Goal: Task Accomplishment & Management: Manage account settings

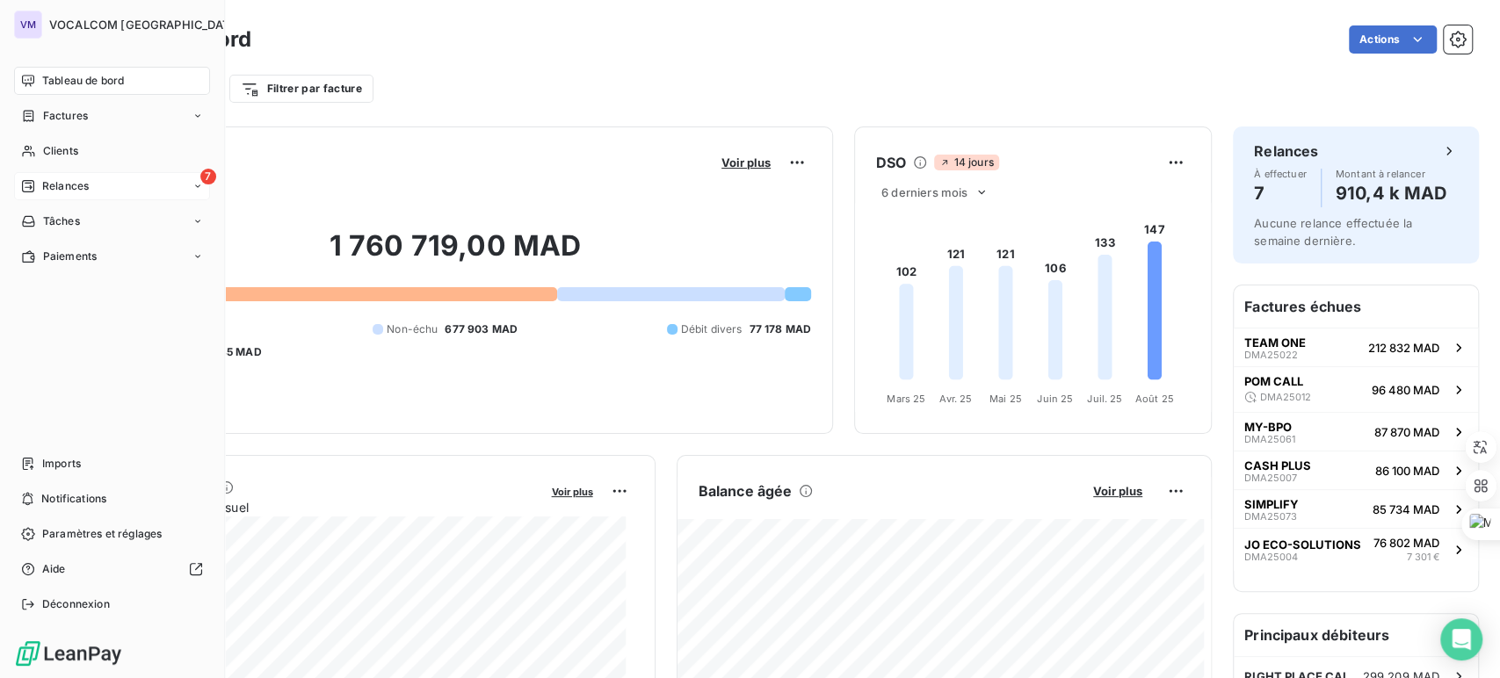
click at [99, 181] on div "7 Relances" at bounding box center [112, 186] width 196 height 28
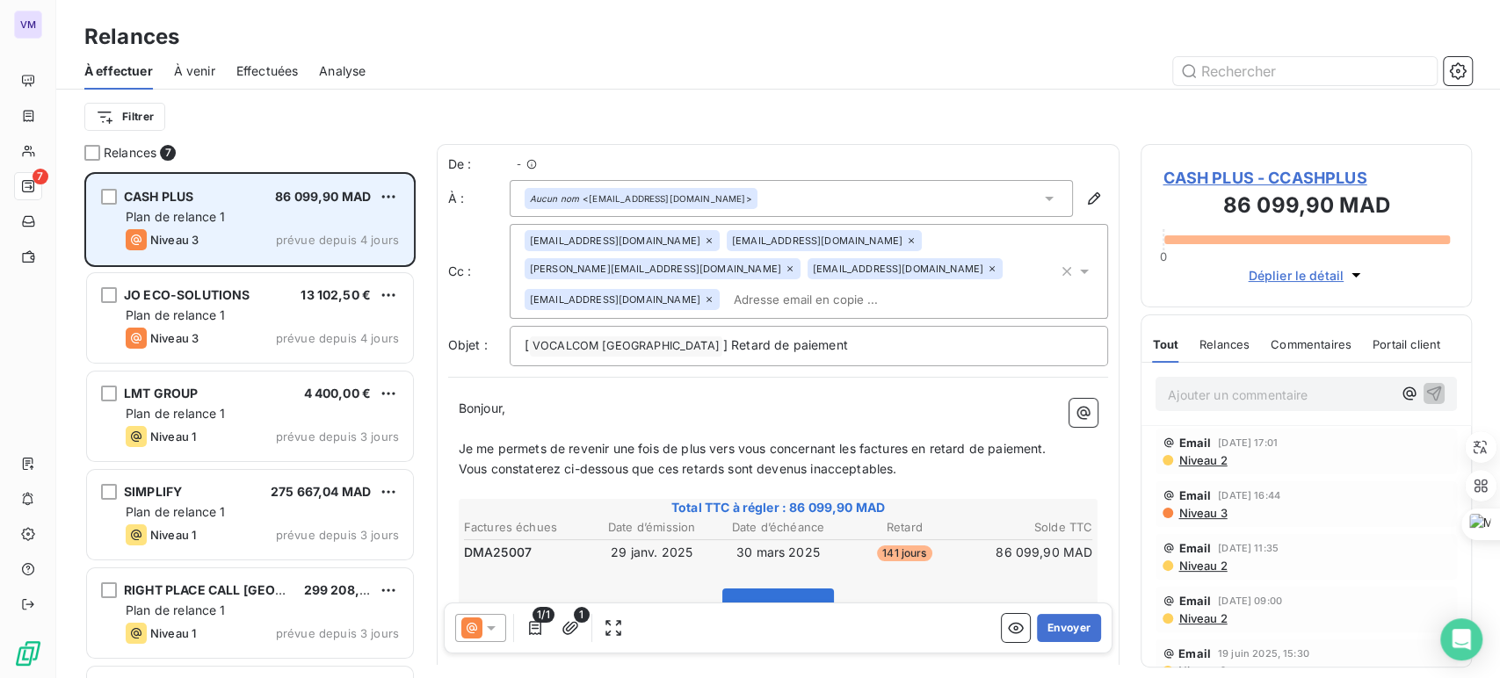
scroll to position [491, 316]
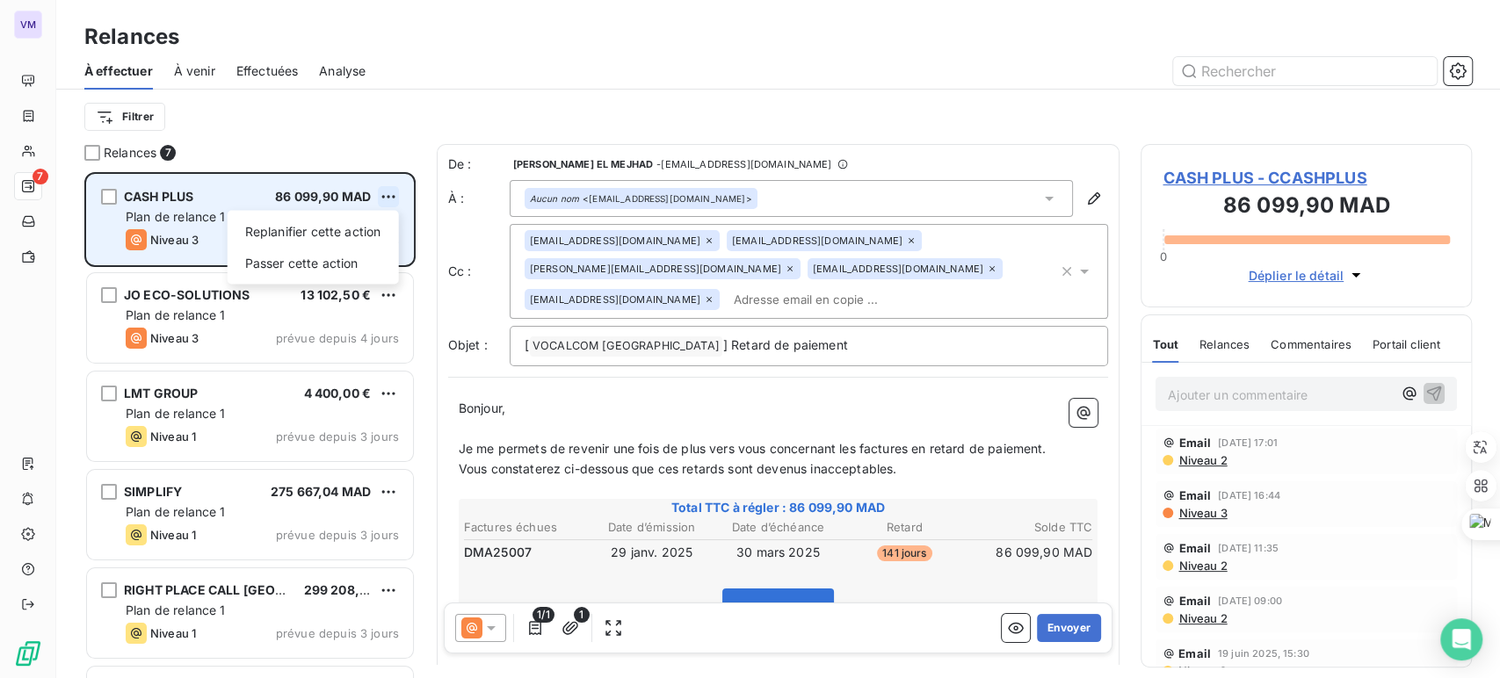
click at [391, 192] on html "VM 7 Relances À effectuer À venir Effectuées Analyse Filtrer Relances 7 CASH PL…" at bounding box center [750, 339] width 1500 height 678
click at [329, 233] on div "Replanifier cette action" at bounding box center [313, 232] width 157 height 28
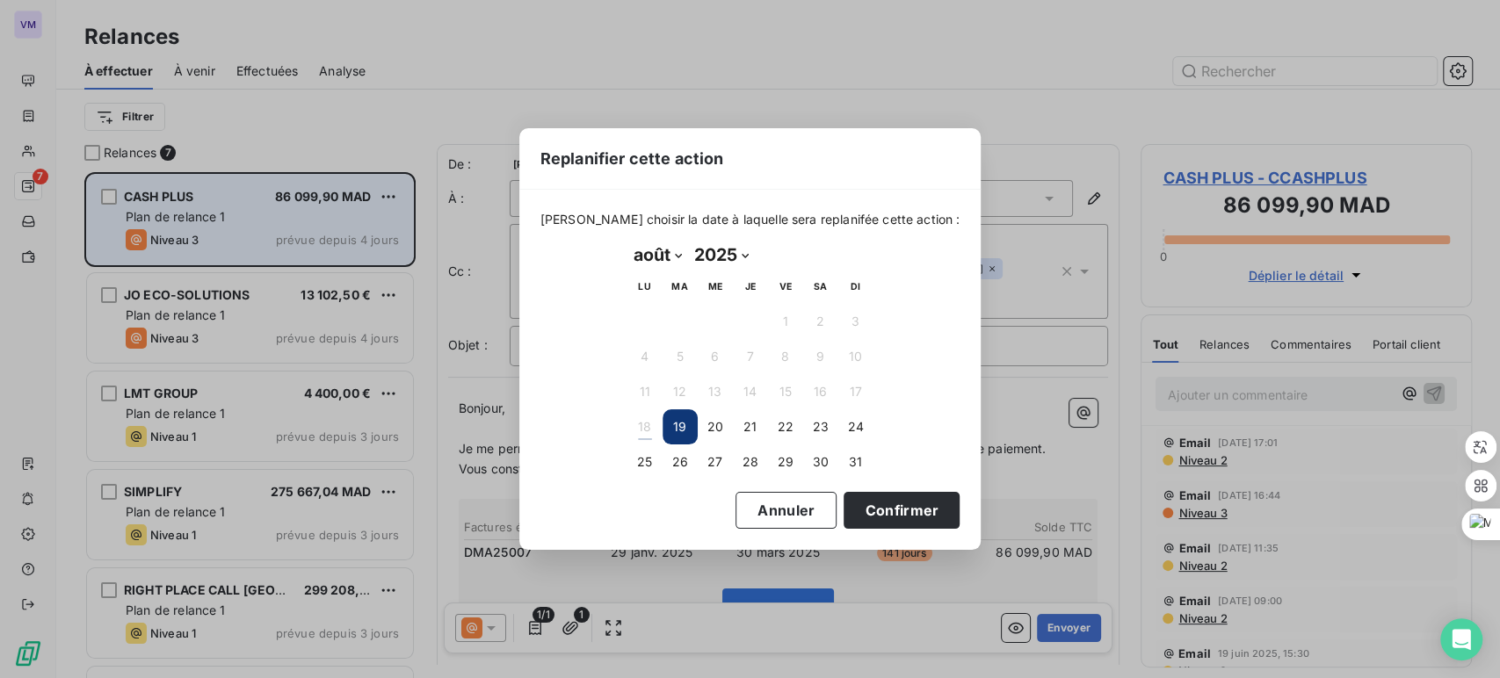
click at [673, 258] on select "janvier février mars avril mai juin juillet août septembre octobre novembre déc…" at bounding box center [657, 255] width 61 height 28
select select "8"
click at [627, 241] on select "janvier février mars avril mai juin juillet août septembre octobre novembre déc…" at bounding box center [657, 255] width 61 height 28
click at [636, 392] on button "15" at bounding box center [644, 391] width 35 height 35
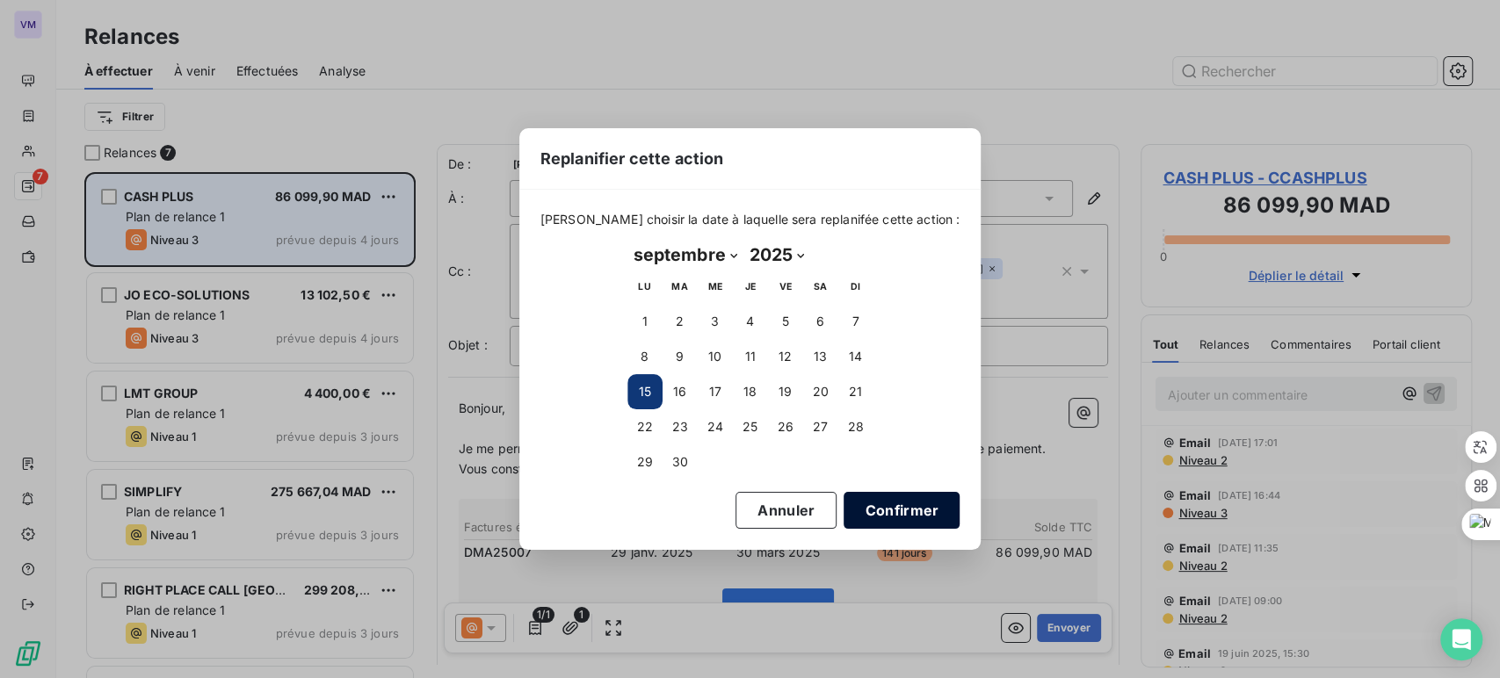
click at [886, 525] on button "Confirmer" at bounding box center [901, 510] width 116 height 37
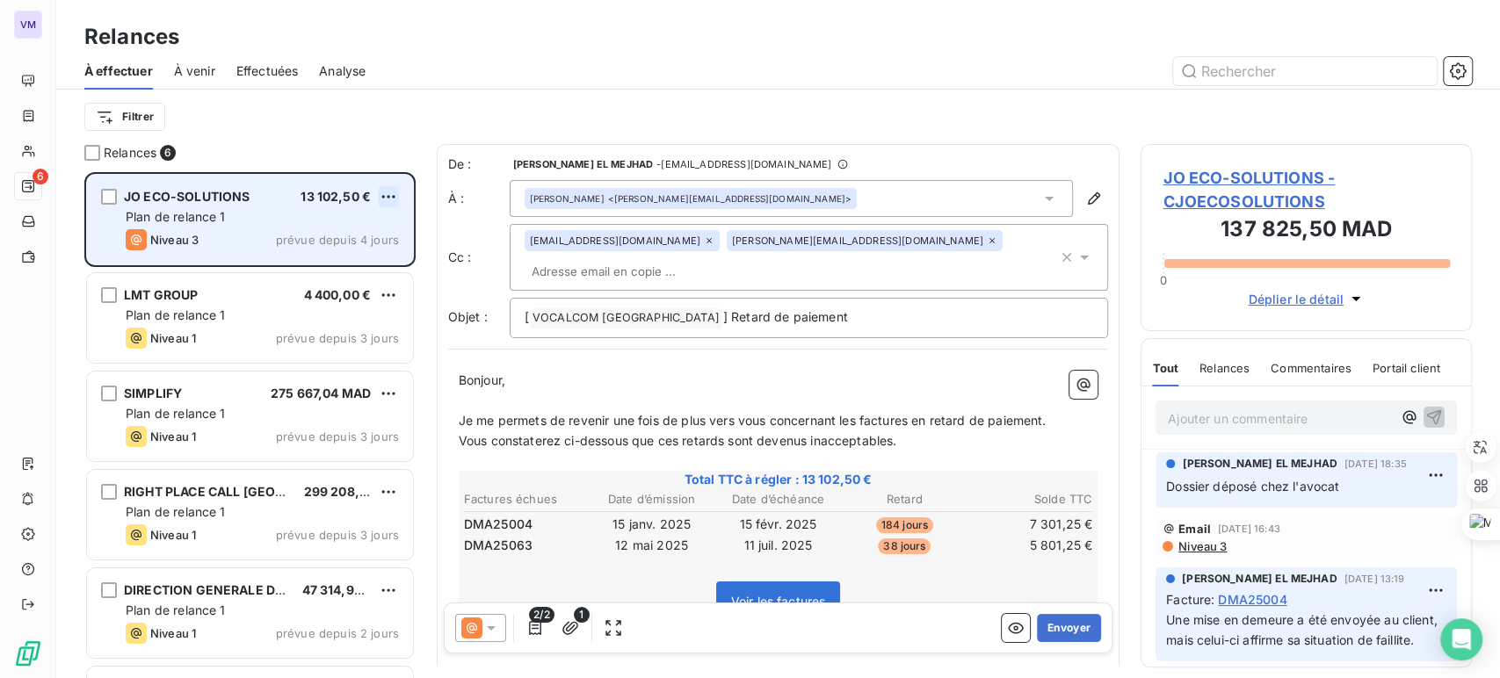
click at [390, 195] on html "VM 6 Relances À effectuer À venir Effectuées Analyse Filtrer Relances 6 JO ECO-…" at bounding box center [750, 339] width 1500 height 678
click at [333, 264] on div "Passer cette action" at bounding box center [313, 264] width 157 height 28
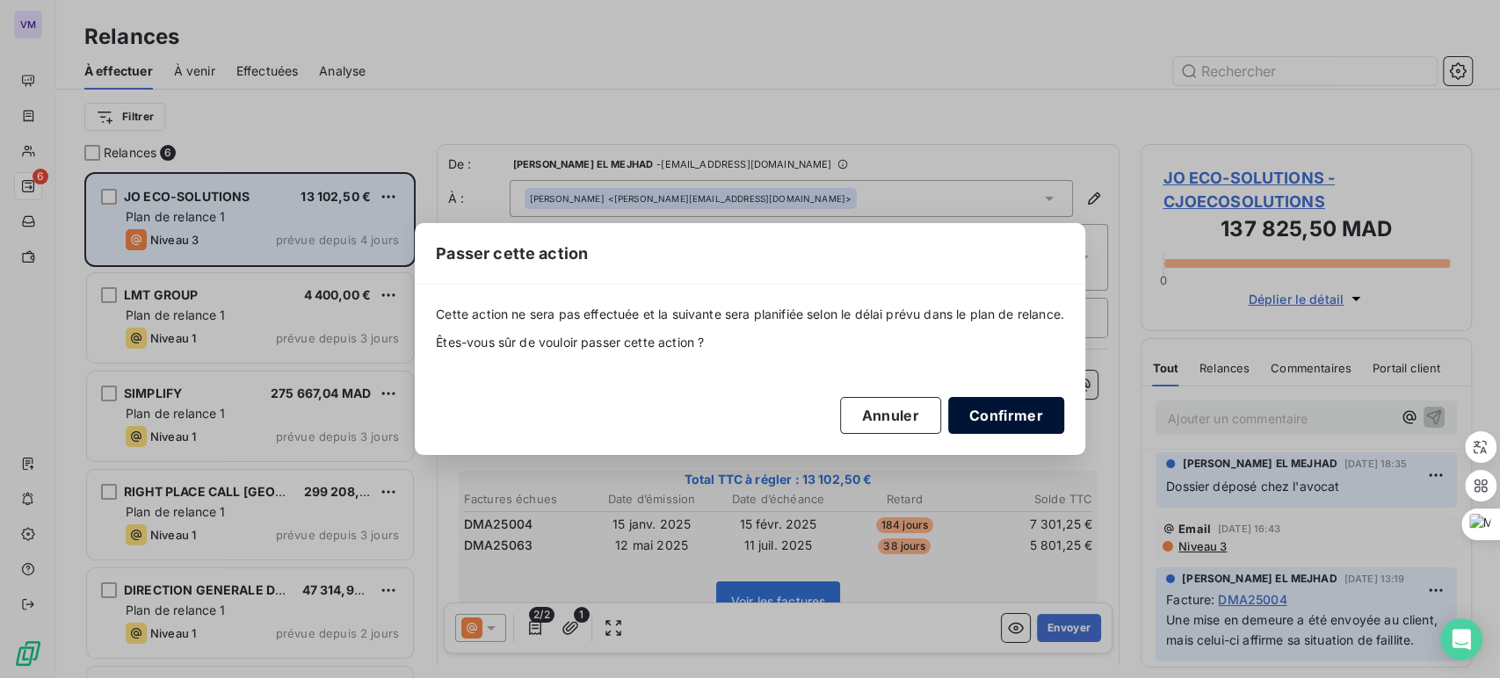
click at [995, 412] on button "Confirmer" at bounding box center [1006, 415] width 116 height 37
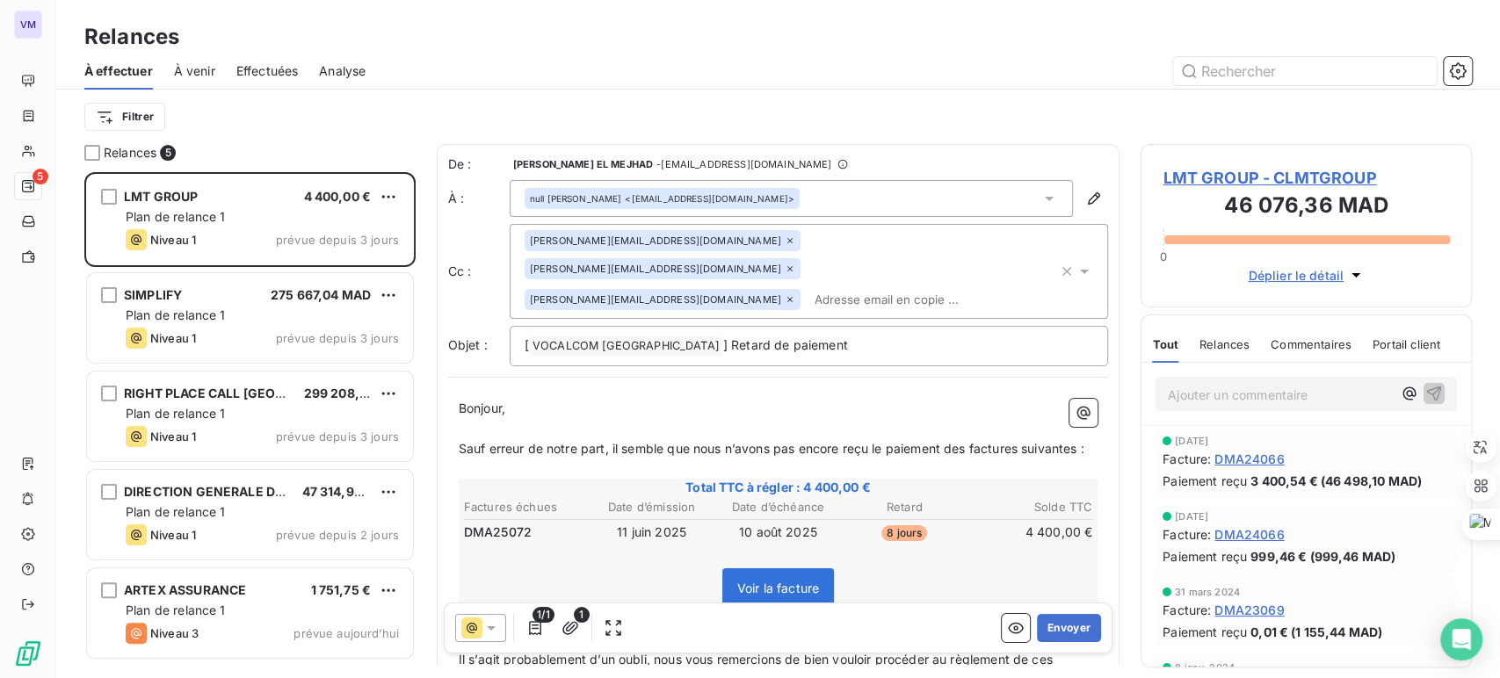
click at [807, 286] on input "text" at bounding box center [908, 299] width 203 height 26
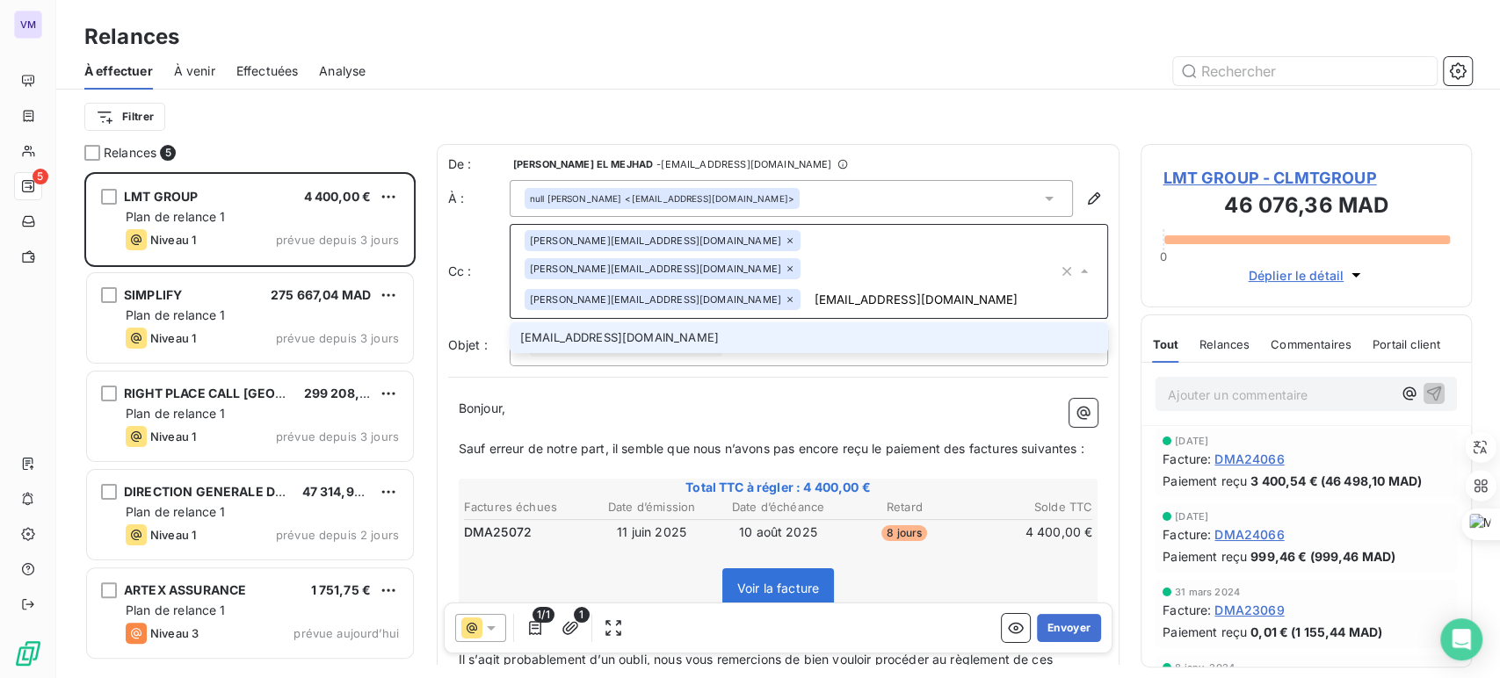
click at [807, 286] on input "[EMAIL_ADDRESS][DOMAIN_NAME]" at bounding box center [932, 299] width 250 height 26
type input "[EMAIL_ADDRESS][DOMAIN_NAME] [DOMAIN_NAME][EMAIL_ADDRESS][DOMAIN_NAME]"
click at [717, 322] on li "[EMAIL_ADDRESS][DOMAIN_NAME] [DOMAIN_NAME][EMAIL_ADDRESS][DOMAIN_NAME]" at bounding box center [809, 337] width 599 height 31
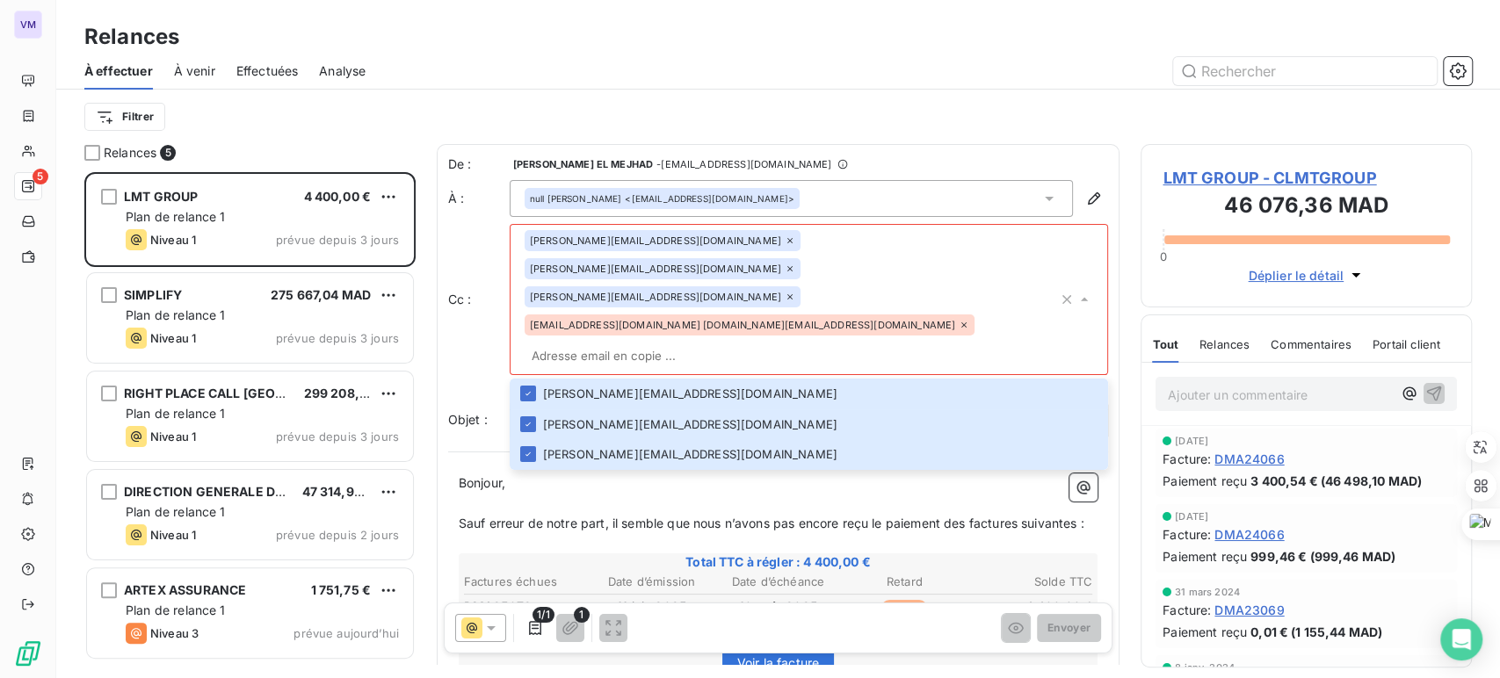
click at [961, 322] on icon at bounding box center [963, 324] width 5 height 5
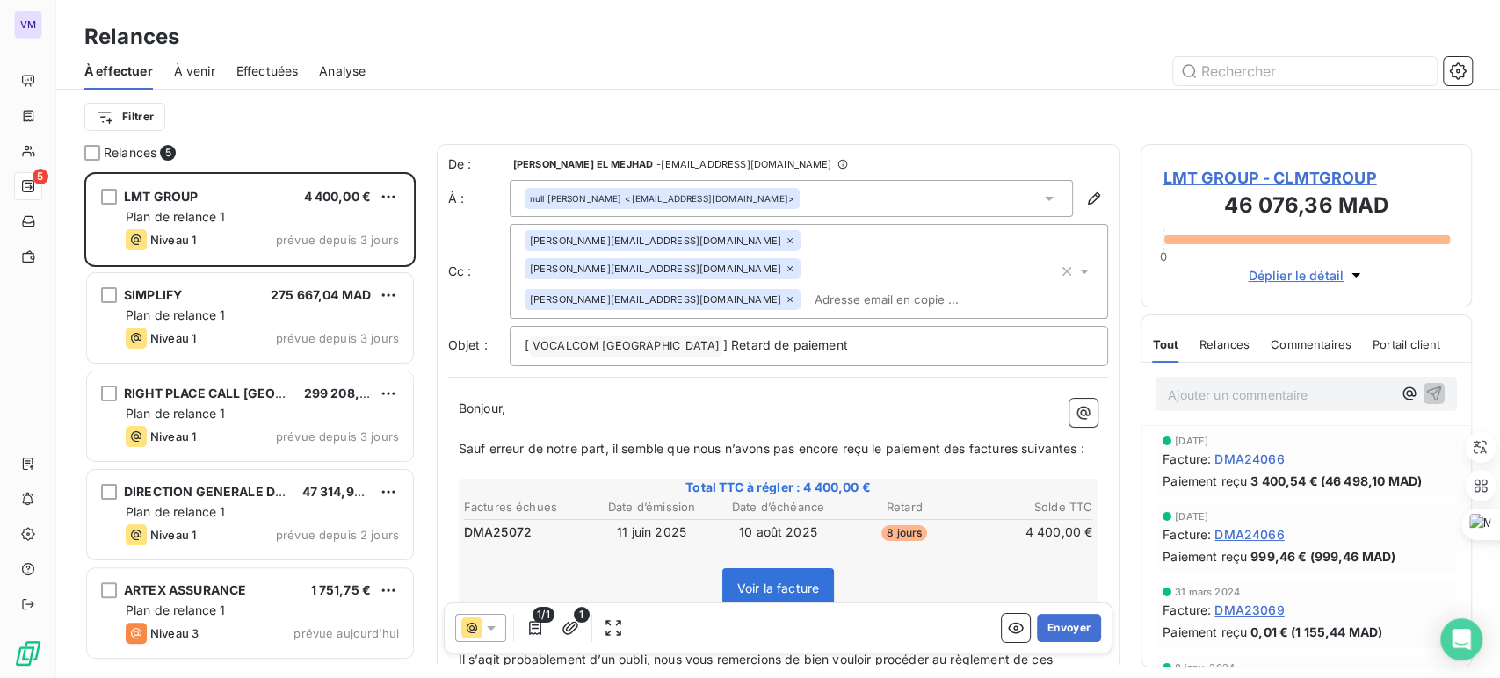
click at [807, 286] on input "text" at bounding box center [908, 299] width 203 height 26
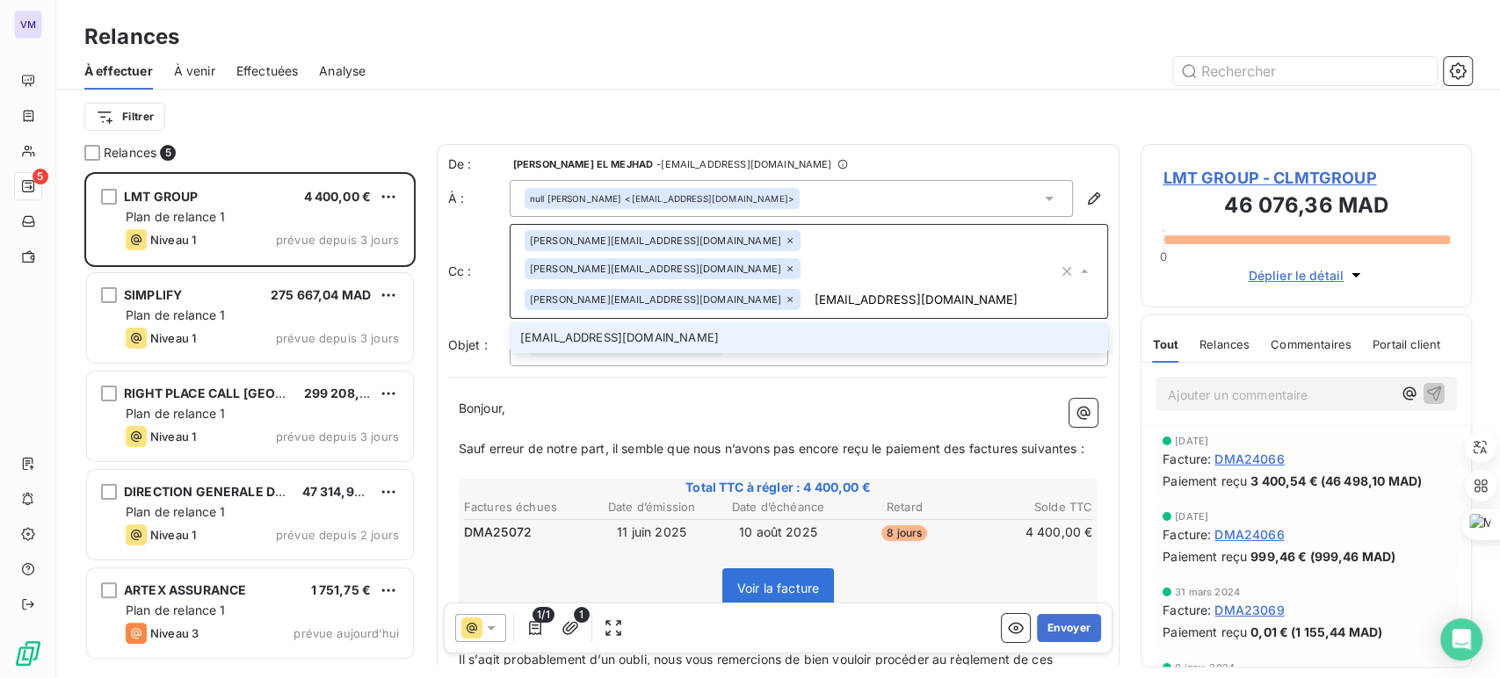
click at [807, 286] on input "[EMAIL_ADDRESS][DOMAIN_NAME]" at bounding box center [932, 299] width 250 height 26
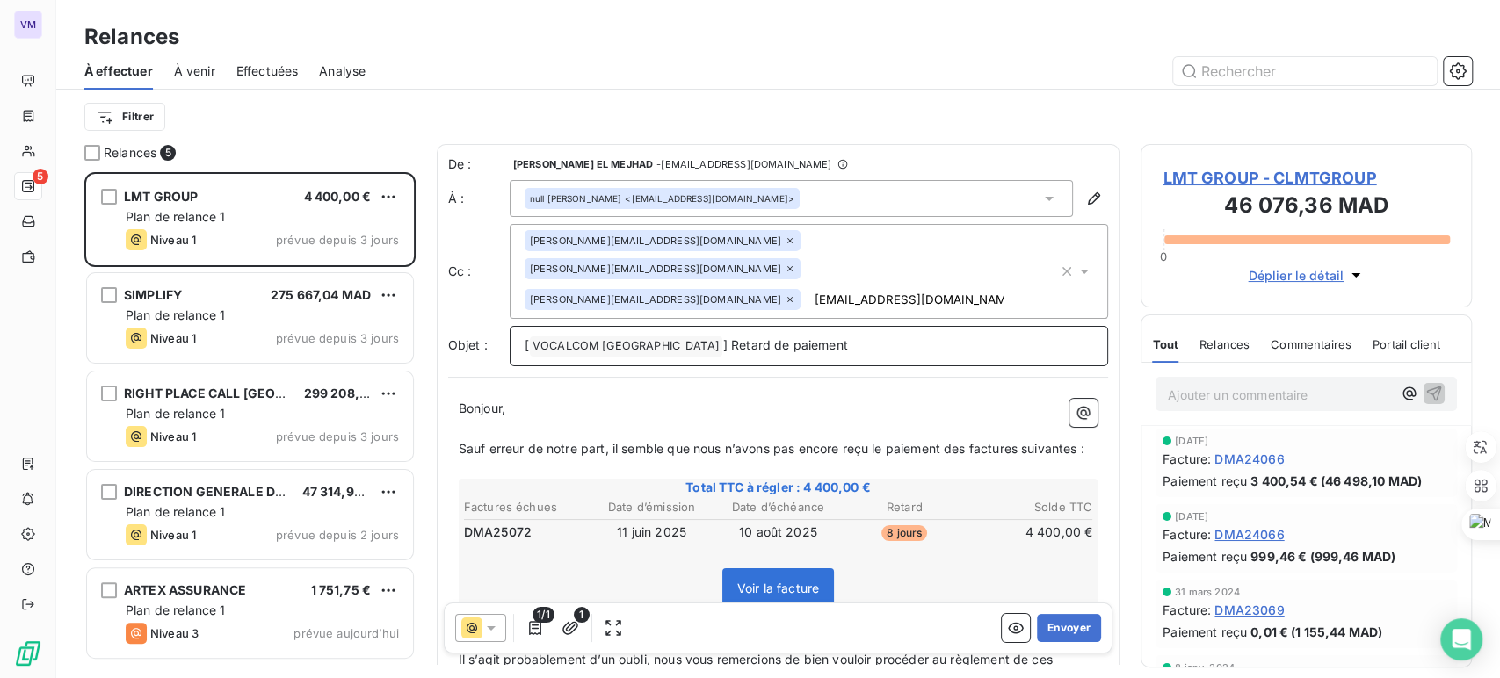
click at [582, 336] on span "VOCALCOM MAROC ﻿" at bounding box center [626, 346] width 192 height 20
click at [723, 337] on span "] Retard de paiement" at bounding box center [785, 344] width 125 height 15
click at [738, 271] on div "[PERSON_NAME][EMAIL_ADDRESS][DOMAIN_NAME] [DOMAIN_NAME][EMAIL_ADDRESS][DOMAIN_N…" at bounding box center [792, 271] width 534 height 83
type input "[EMAIL_ADDRESS][DOMAIN_NAME]"
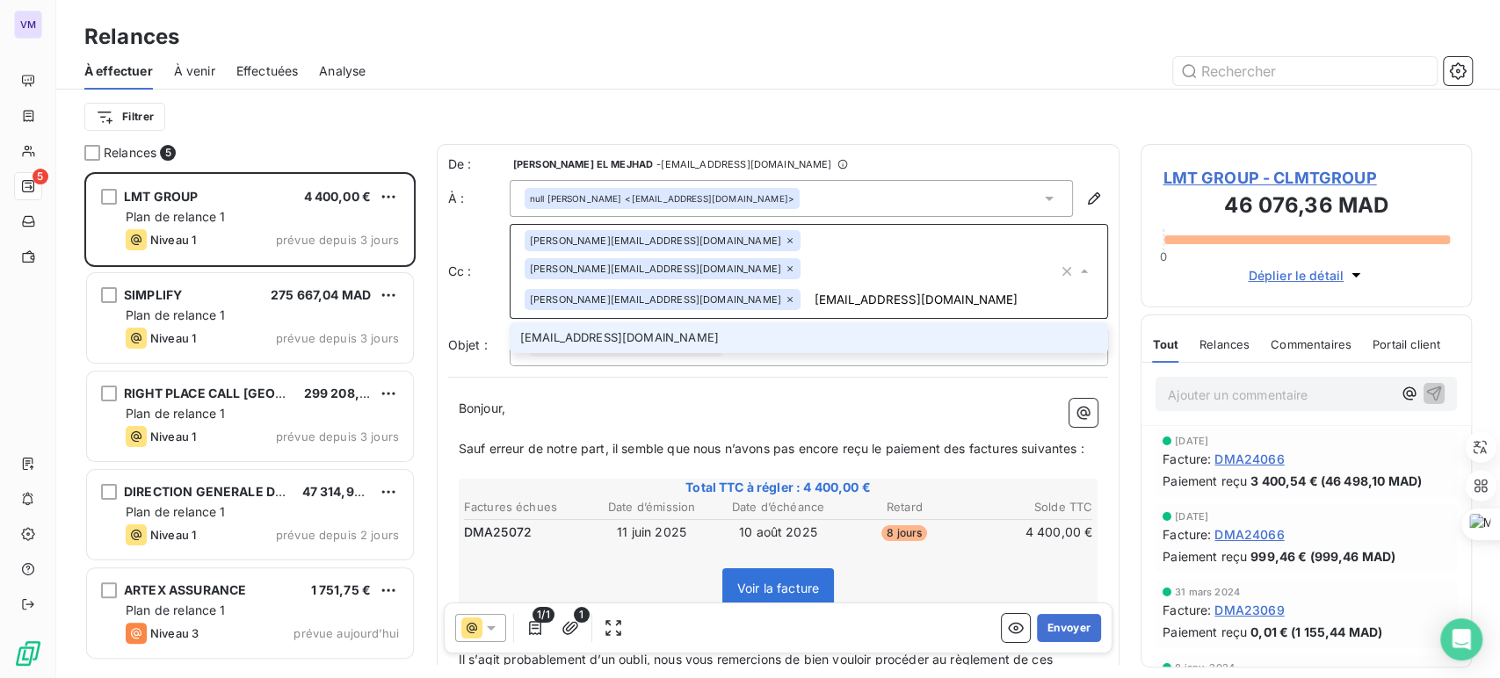
click at [669, 322] on li "[EMAIL_ADDRESS][DOMAIN_NAME]" at bounding box center [809, 337] width 599 height 31
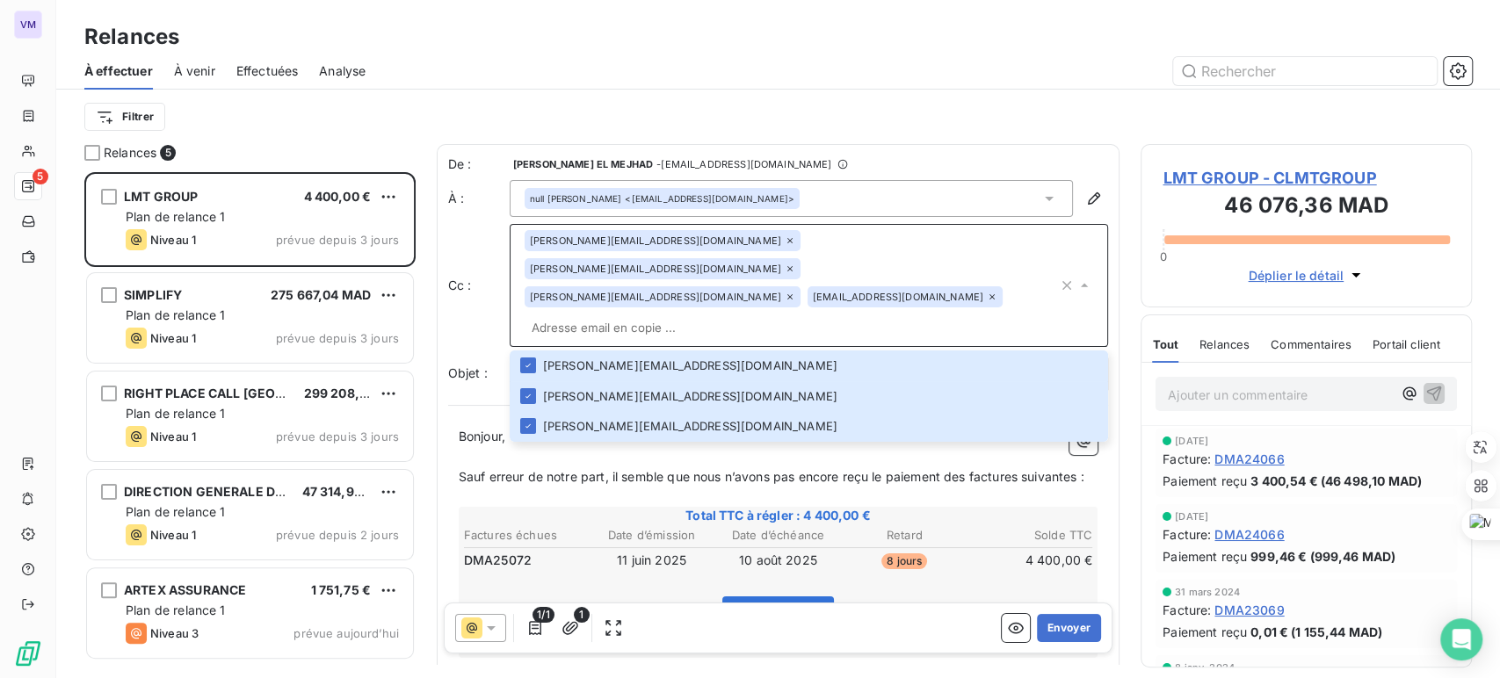
click at [737, 315] on input "text" at bounding box center [792, 328] width 534 height 26
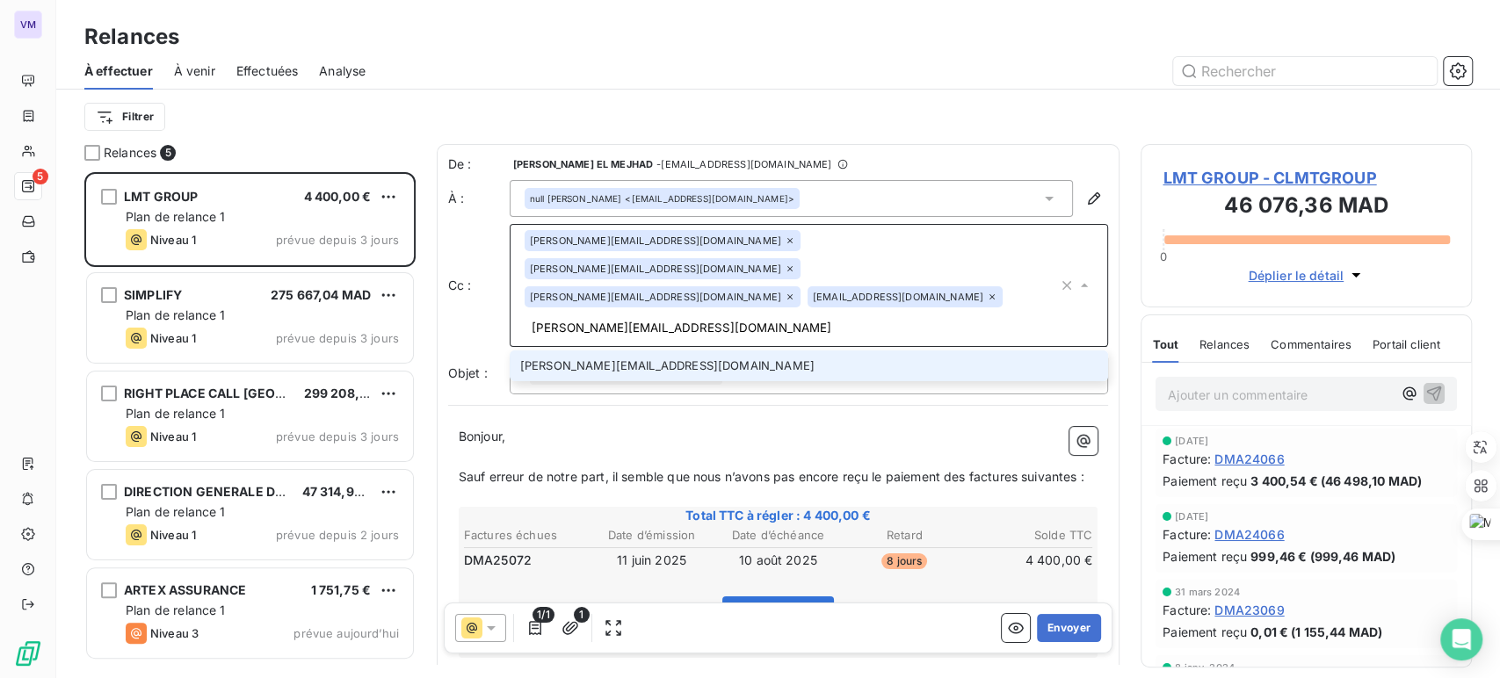
type input "[PERSON_NAME][EMAIL_ADDRESS][DOMAIN_NAME]"
click at [597, 351] on li "[PERSON_NAME][EMAIL_ADDRESS][DOMAIN_NAME]" at bounding box center [809, 366] width 599 height 31
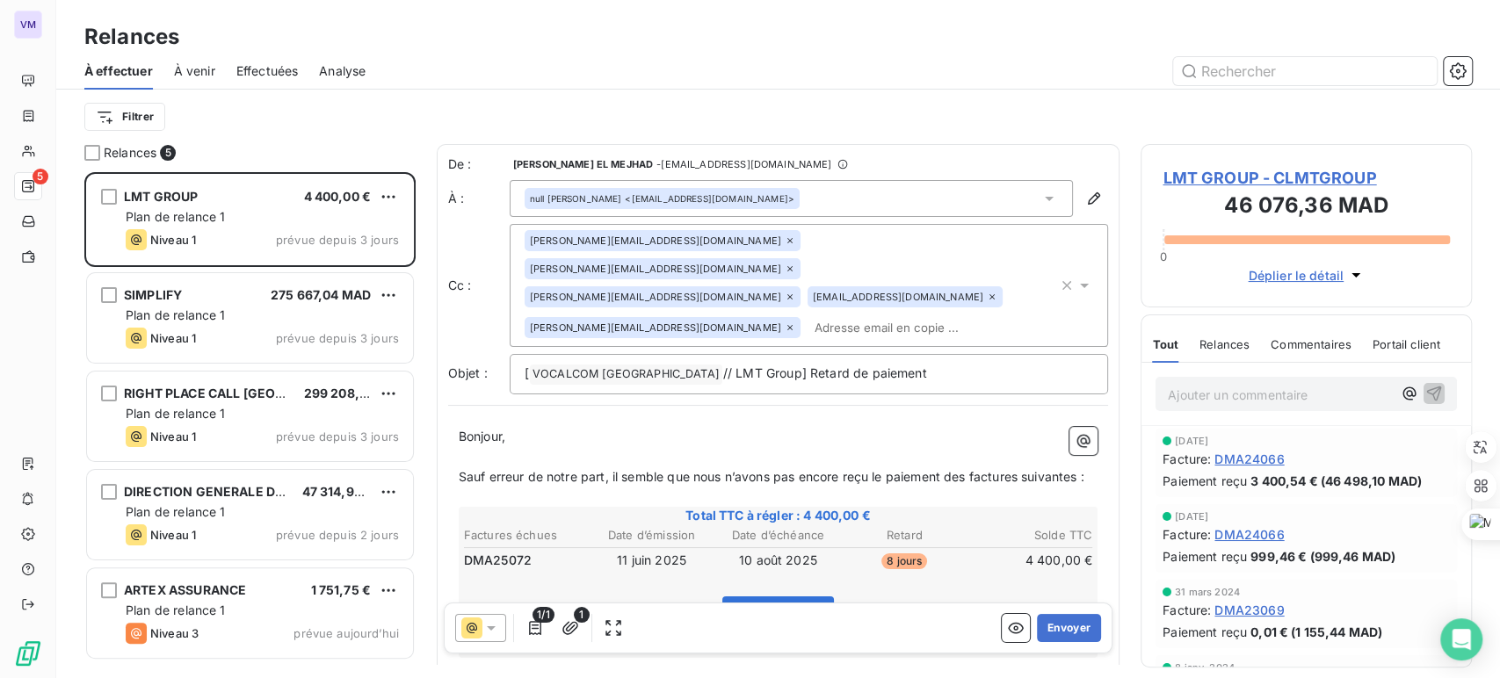
click at [768, 467] on p "Sauf erreur de notre part, il semble que nous n’avons pas encore reçu le paieme…" at bounding box center [779, 477] width 640 height 20
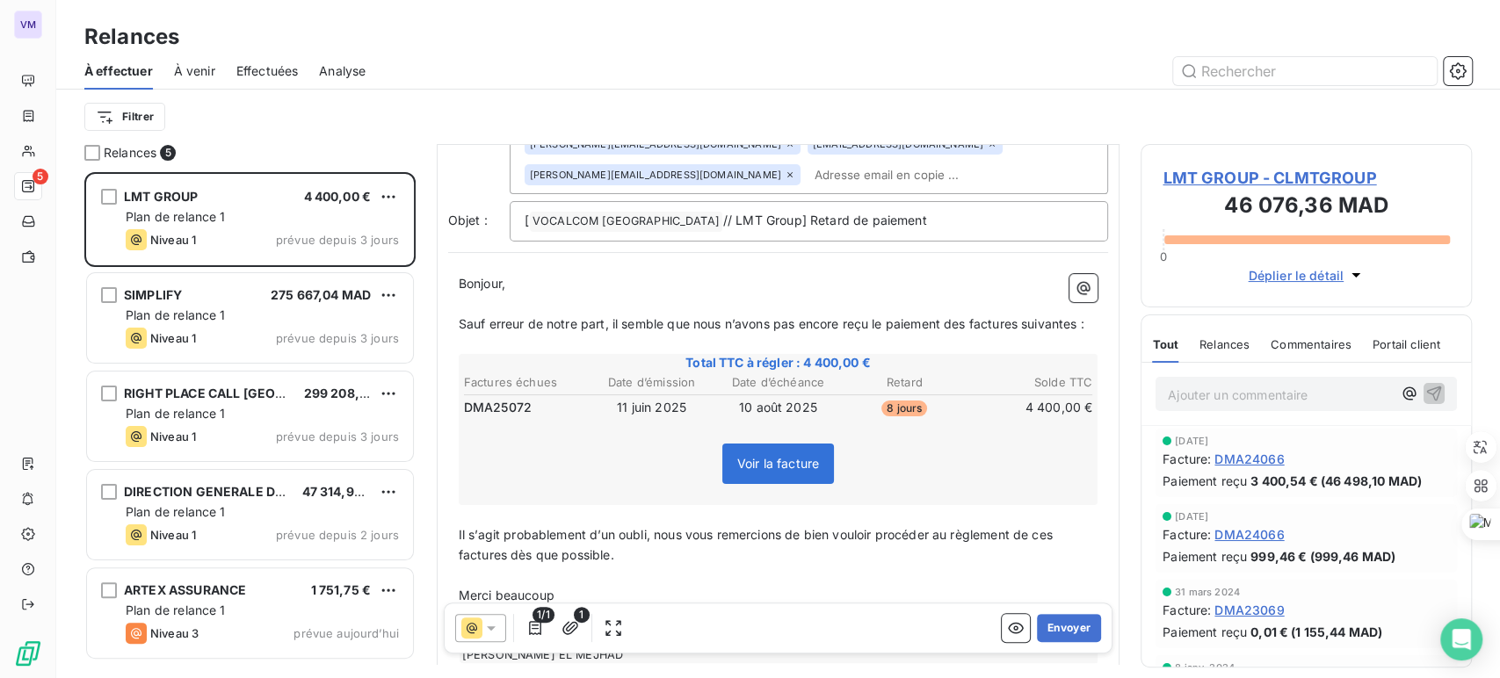
scroll to position [207, 0]
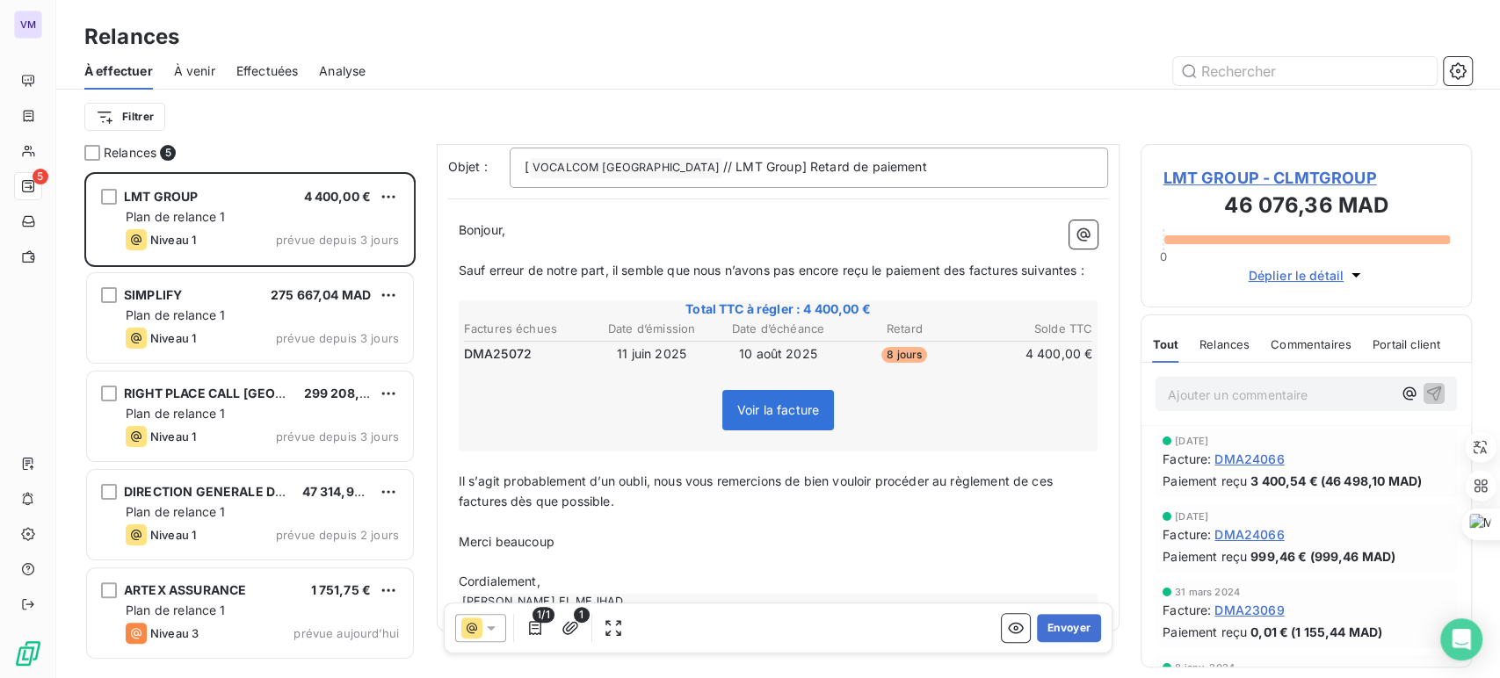
click at [459, 221] on span at bounding box center [459, 221] width 0 height 0
click at [896, 512] on p "﻿" at bounding box center [779, 522] width 640 height 20
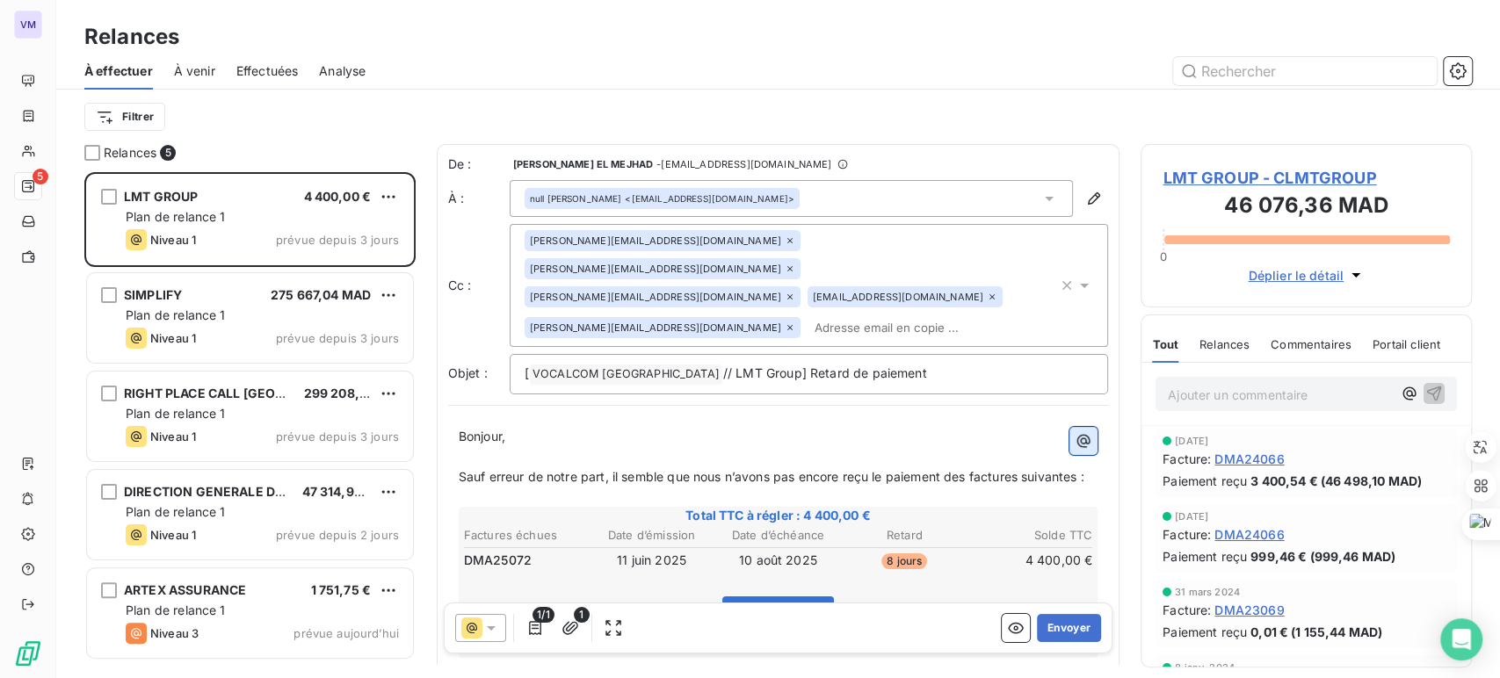
click at [1077, 434] on icon "button" at bounding box center [1083, 440] width 13 height 13
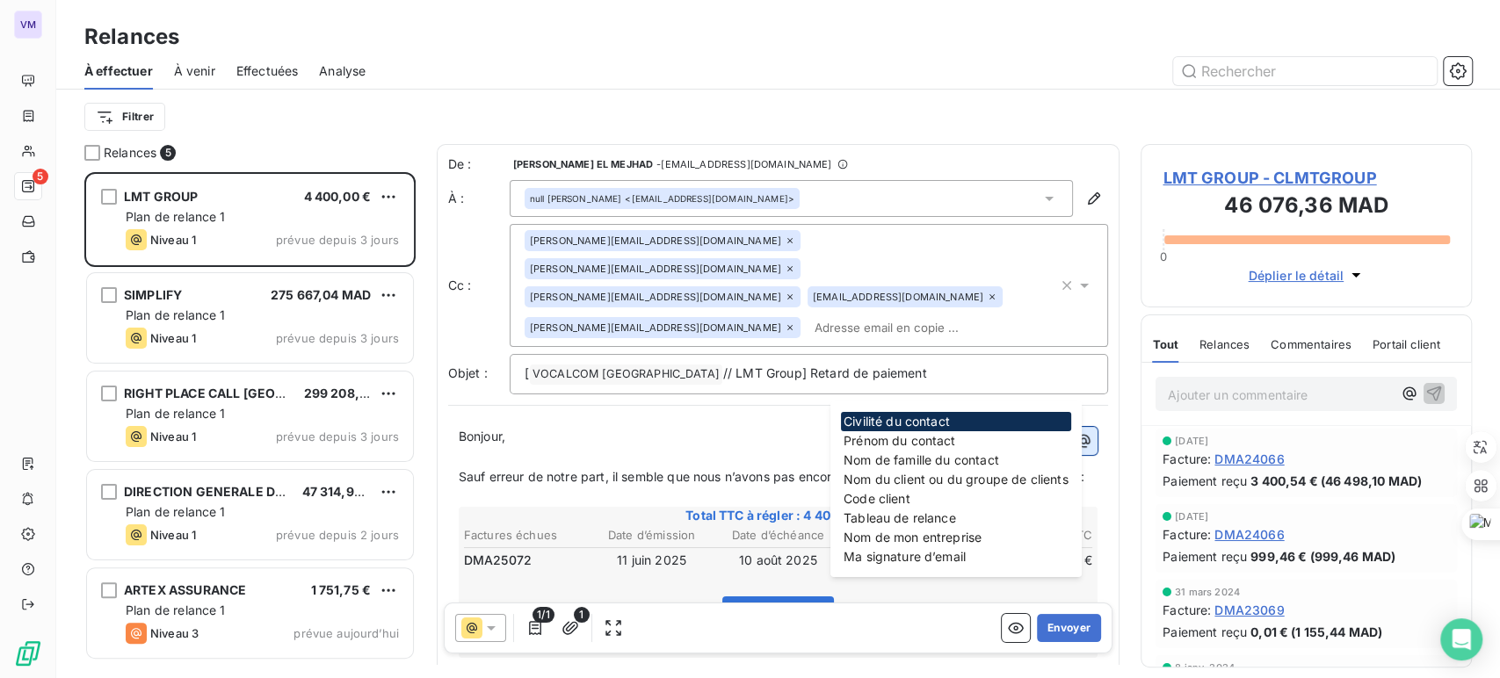
click at [1077, 434] on icon "button" at bounding box center [1083, 440] width 13 height 13
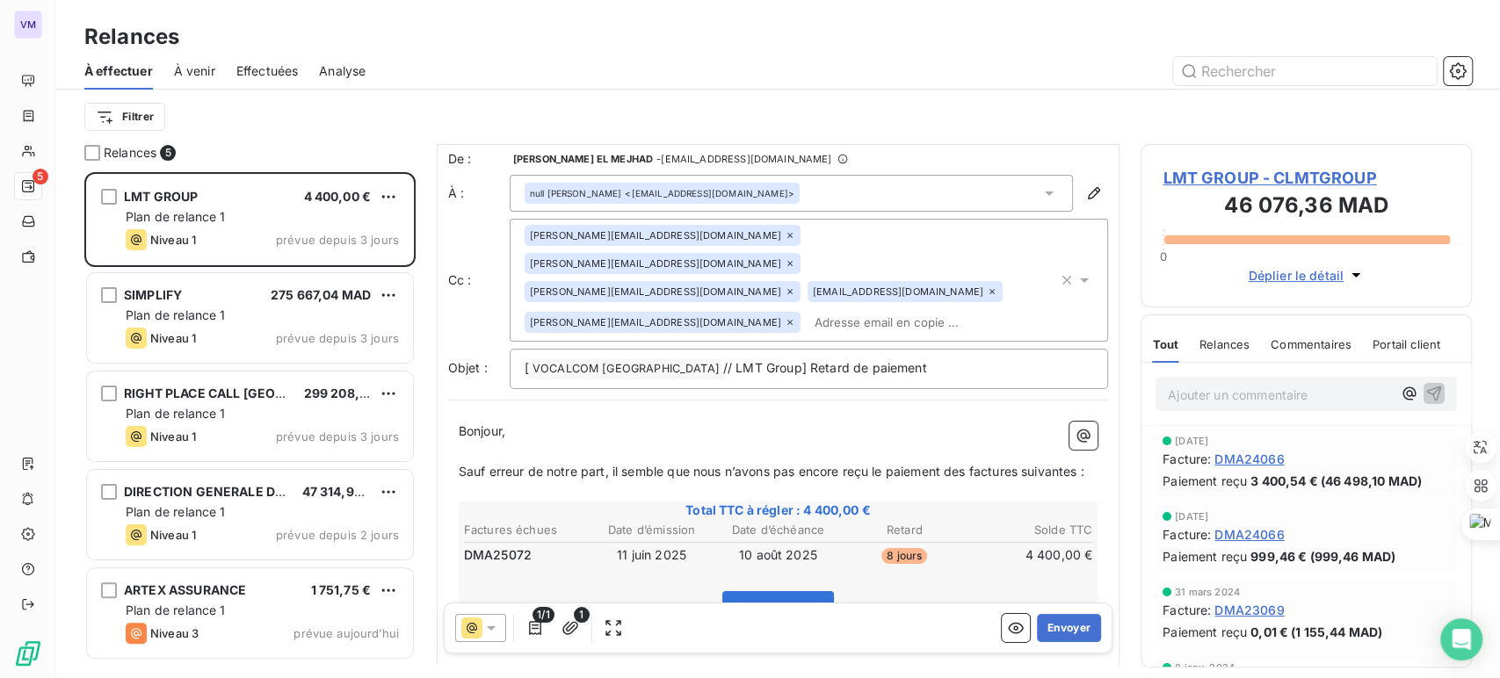
scroll to position [207, 0]
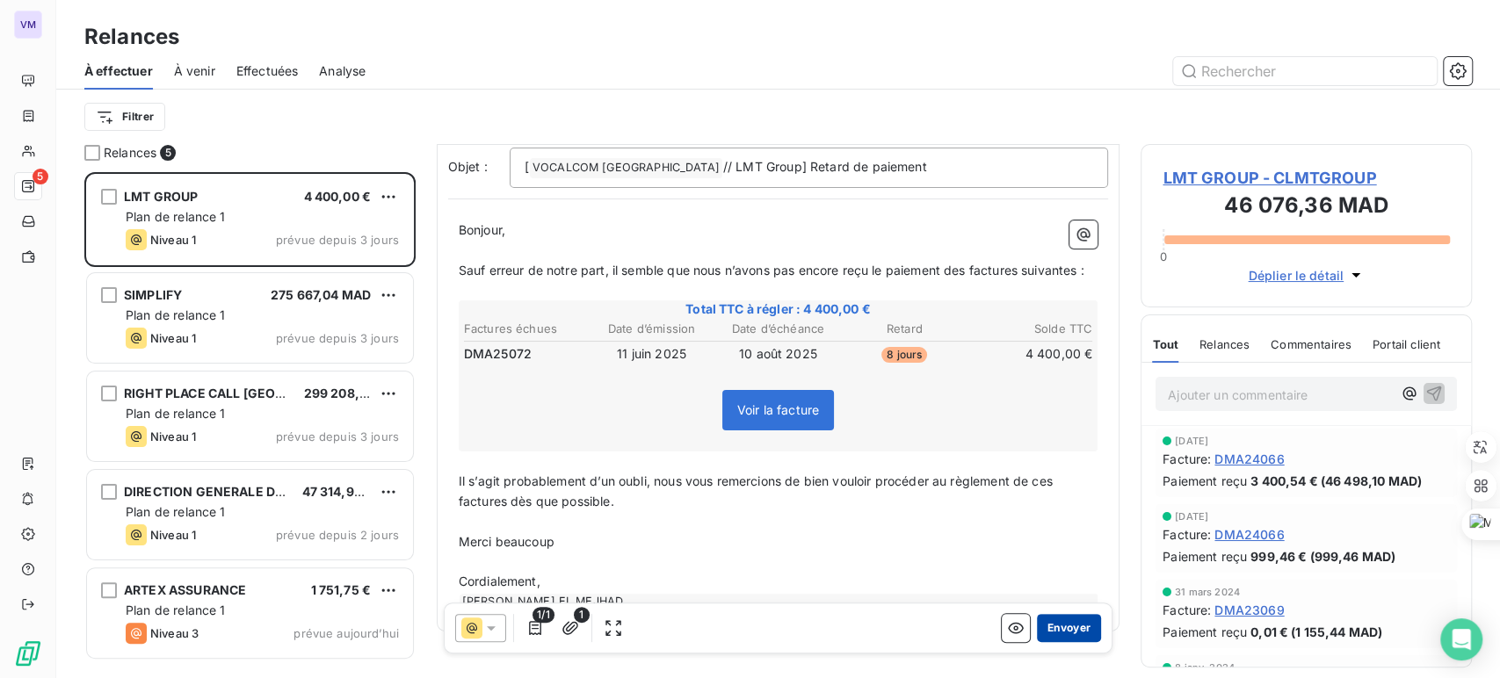
click at [1056, 634] on button "Envoyer" at bounding box center [1069, 628] width 64 height 28
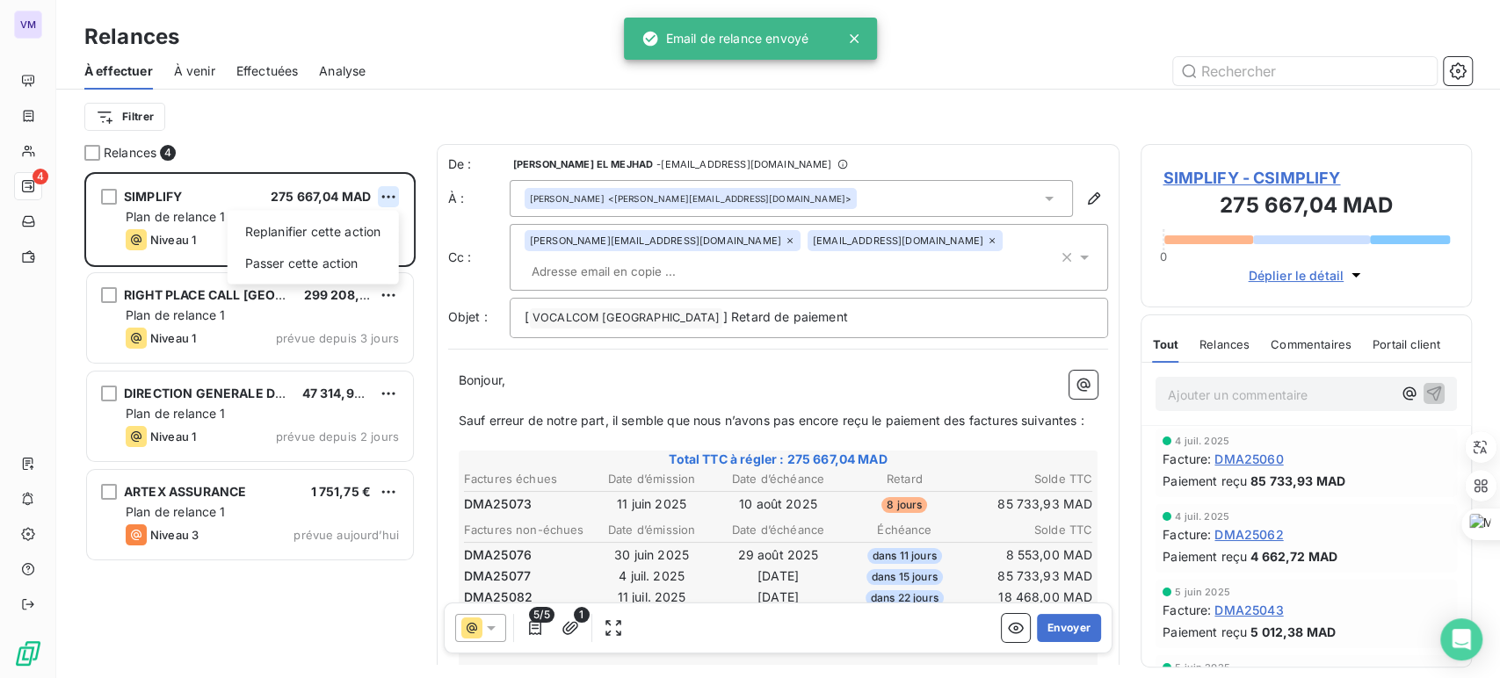
click at [394, 192] on html "VM 4 Relances À effectuer À venir Effectuées Analyse Filtrer Relances 4 SIMPLIF…" at bounding box center [750, 339] width 1500 height 678
click at [361, 233] on div "Replanifier cette action" at bounding box center [313, 232] width 157 height 28
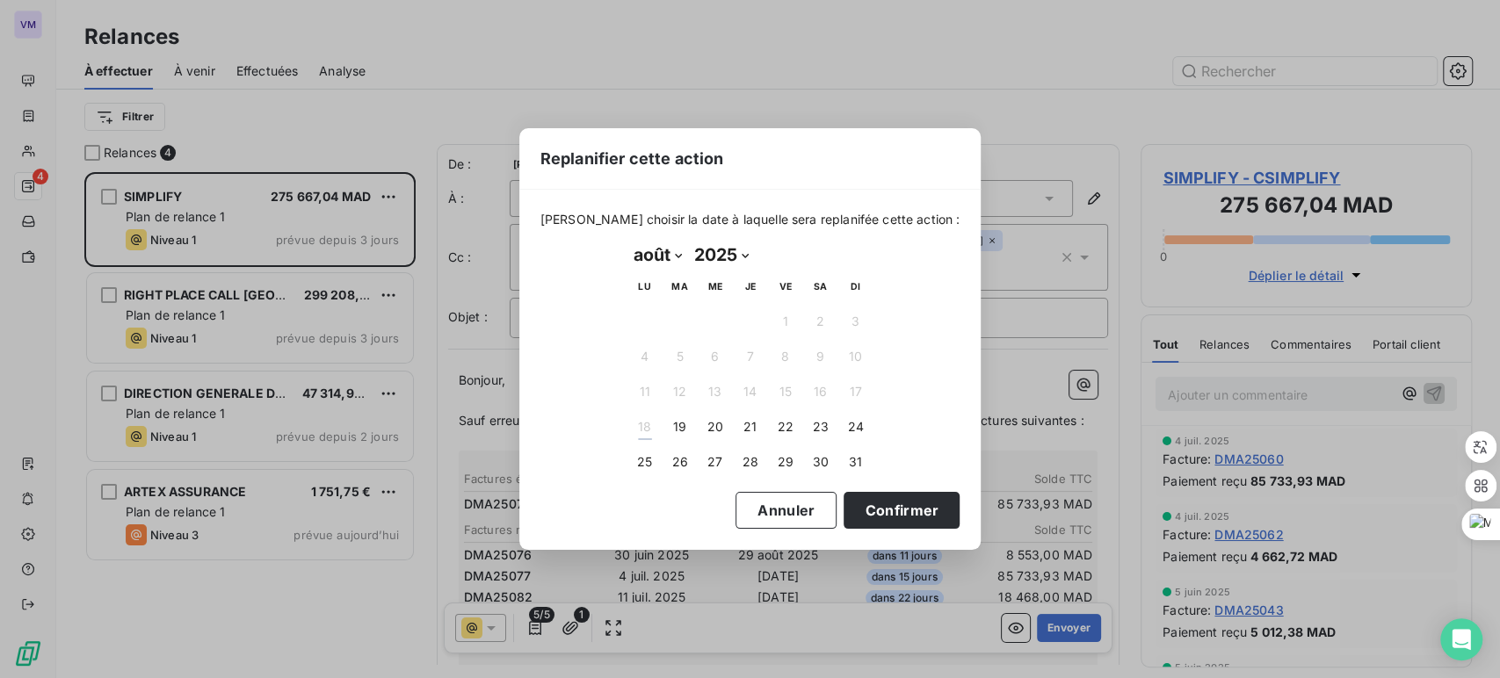
click at [678, 258] on select "janvier février mars avril mai juin juillet août septembre octobre novembre déc…" at bounding box center [657, 255] width 61 height 28
select select "8"
click at [627, 241] on select "janvier février mars avril mai juin juillet août septembre octobre novembre déc…" at bounding box center [657, 255] width 61 height 28
click at [638, 392] on button "15" at bounding box center [644, 391] width 35 height 35
click at [640, 387] on button "15" at bounding box center [644, 391] width 35 height 35
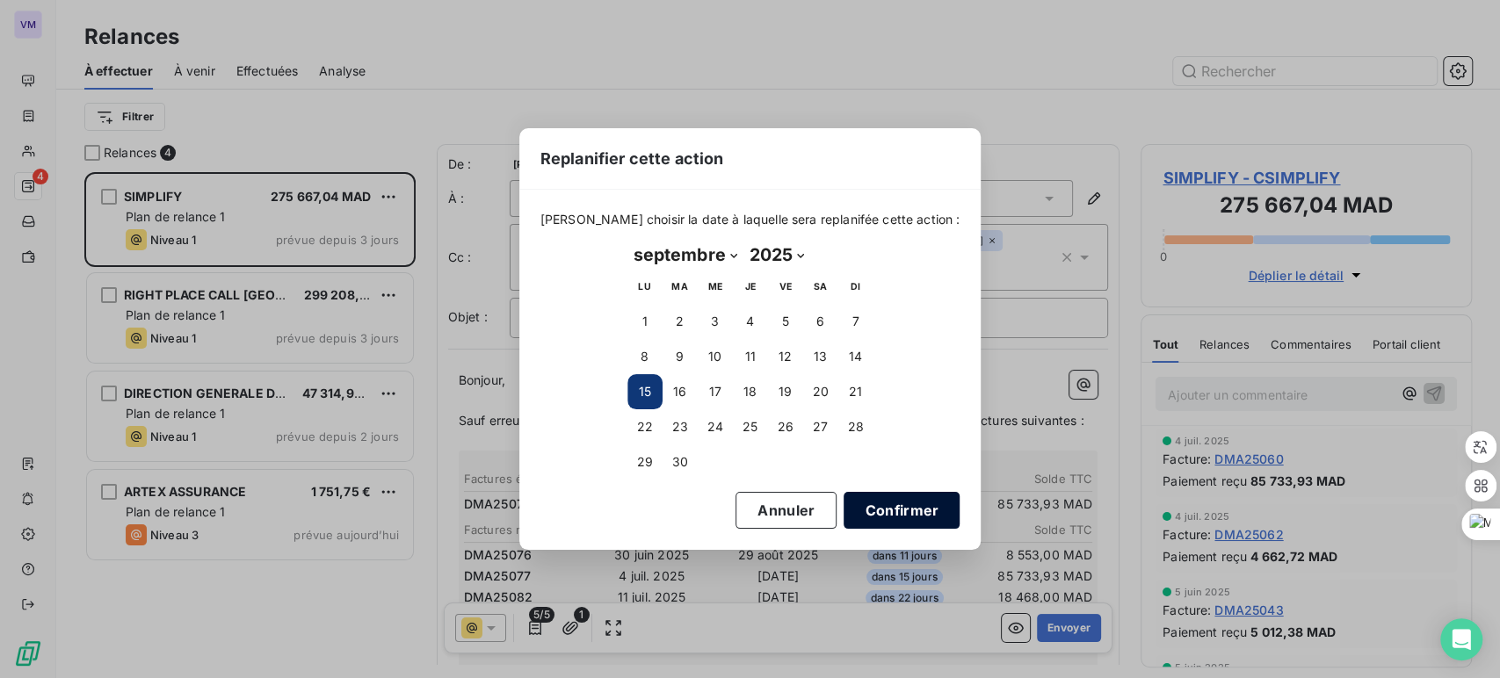
click at [857, 510] on button "Confirmer" at bounding box center [901, 510] width 116 height 37
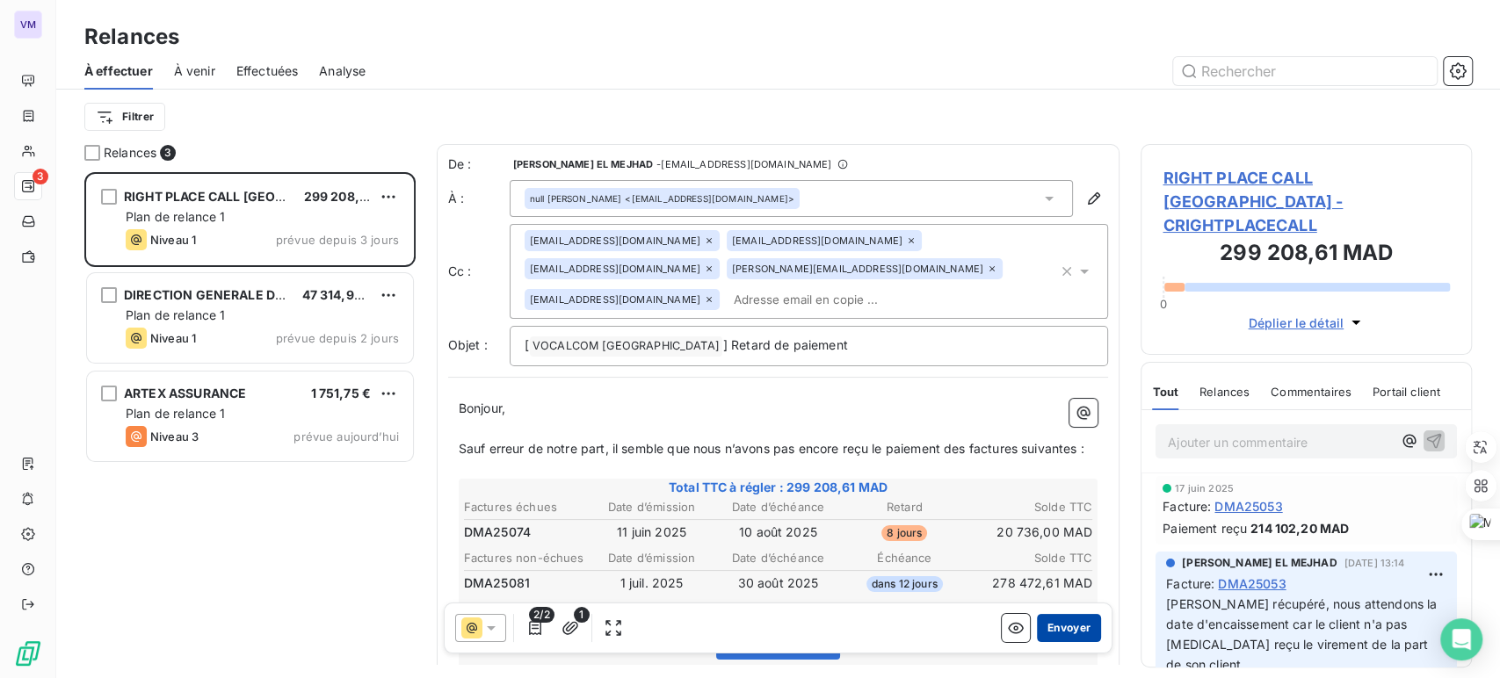
click at [1055, 627] on button "Envoyer" at bounding box center [1069, 628] width 64 height 28
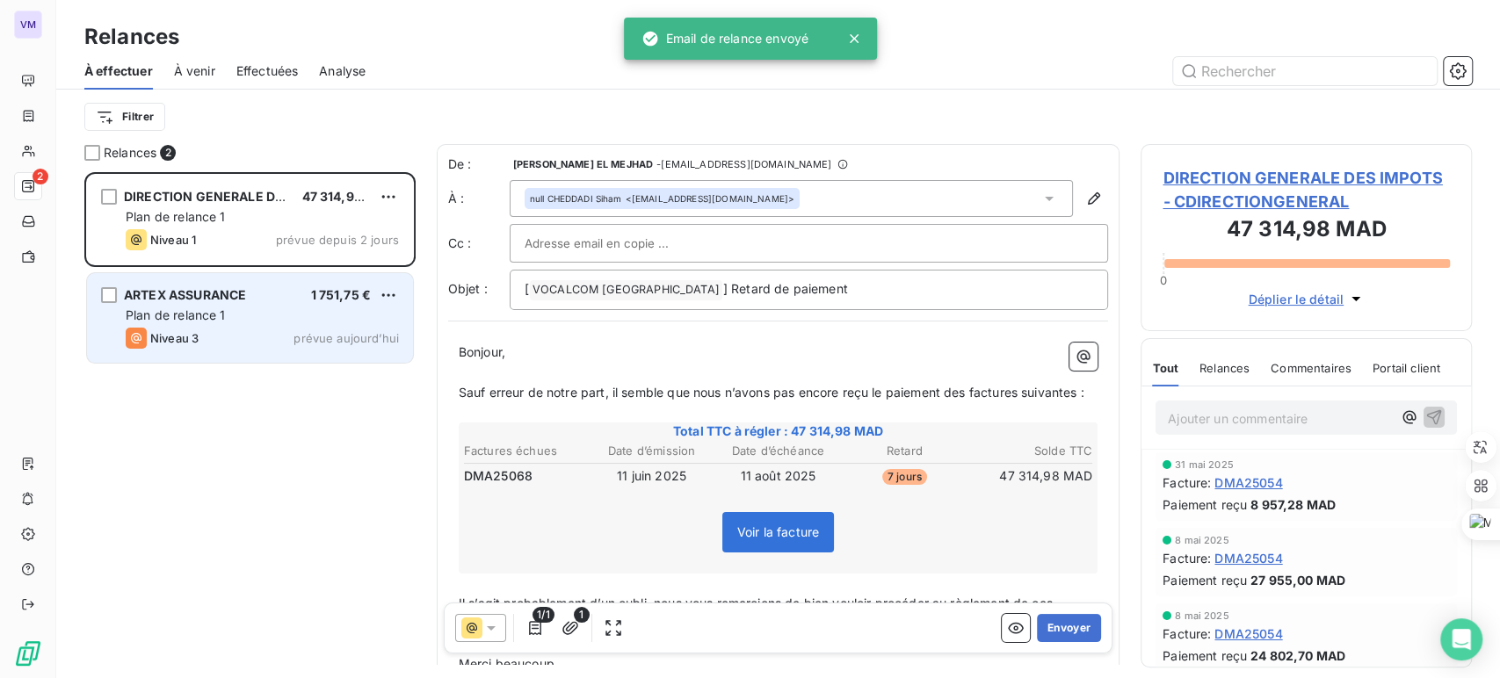
click at [274, 315] on div "Plan de relance 1" at bounding box center [262, 316] width 273 height 18
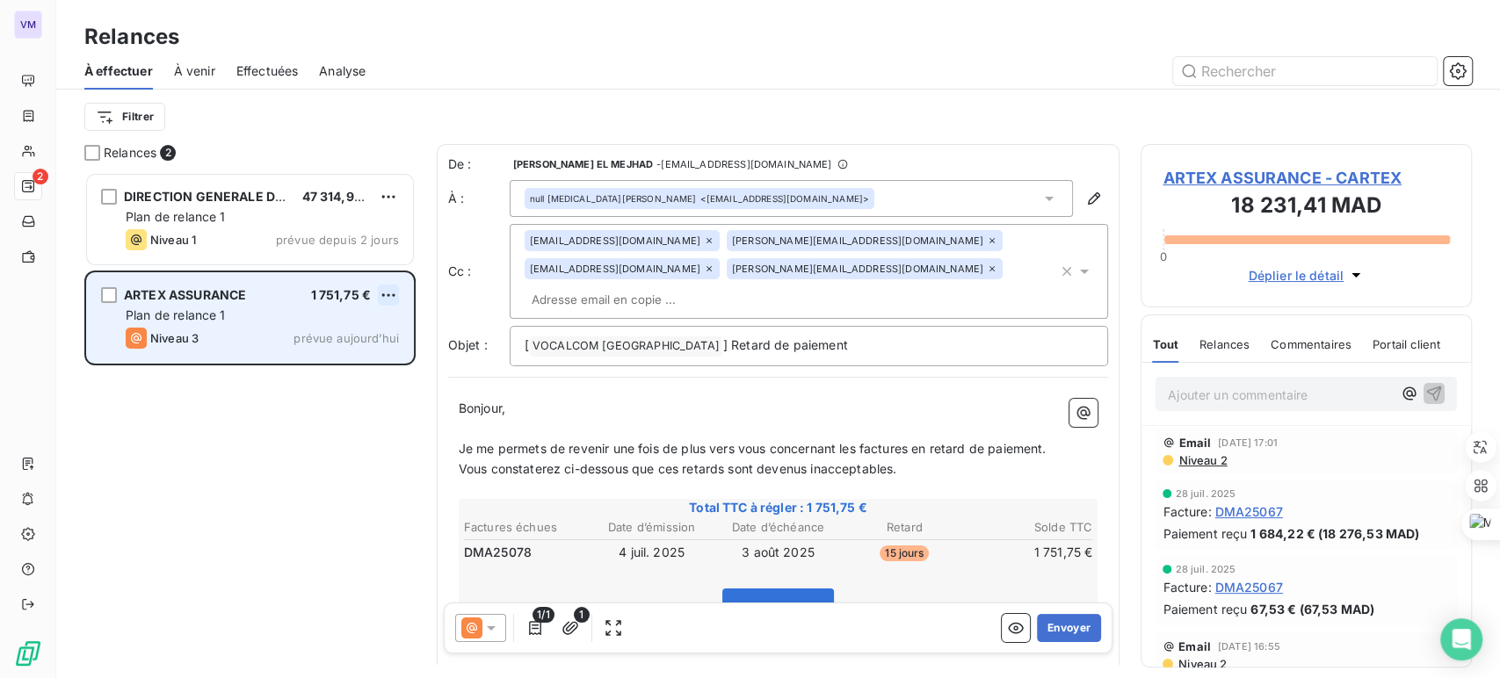
click at [390, 293] on html "VM 2 Relances À effectuer À venir Effectuées Analyse Filtrer Relances 2 DIRECTI…" at bounding box center [750, 339] width 1500 height 678
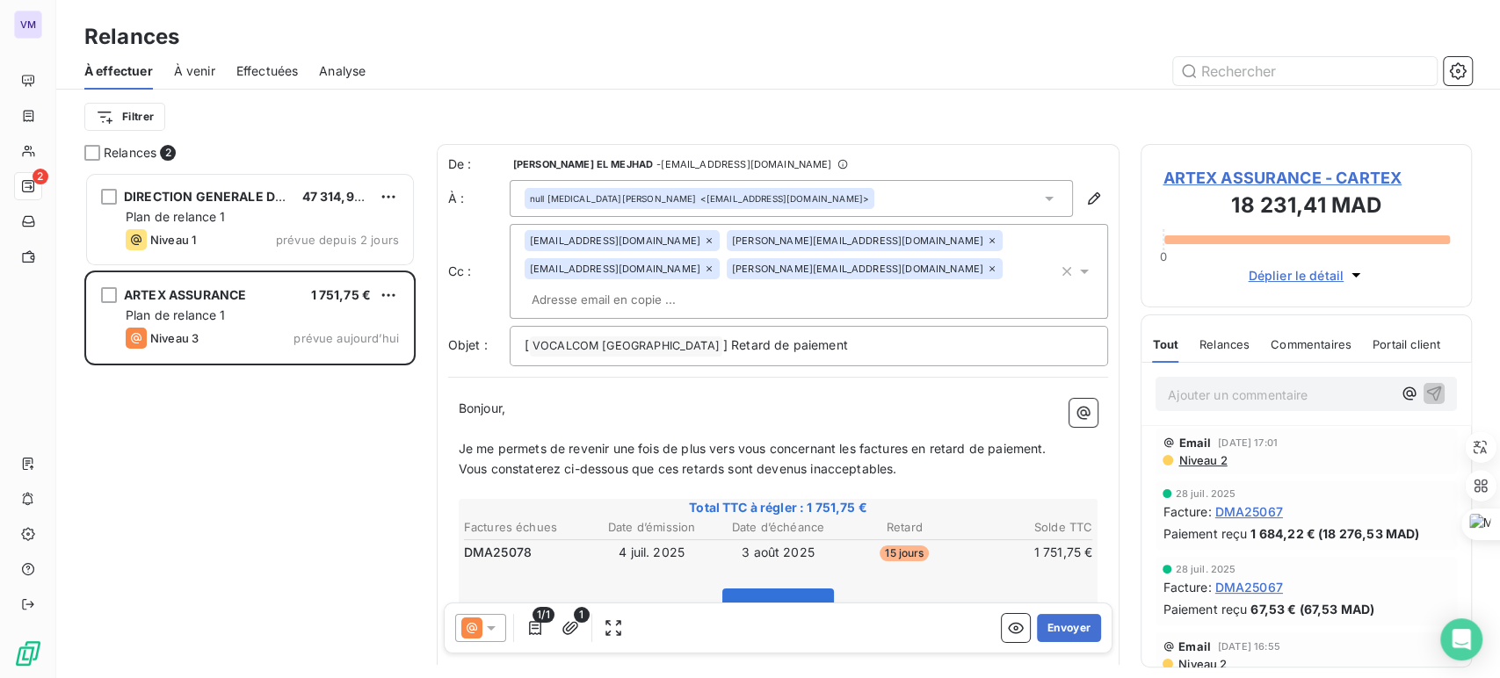
click at [1260, 402] on html "VM 2 Relances À effectuer À venir Effectuées Analyse Filtrer Relances 2 DIRECTI…" at bounding box center [750, 339] width 1500 height 678
click at [1256, 395] on p "Ajouter un commentaire ﻿" at bounding box center [1280, 395] width 224 height 22
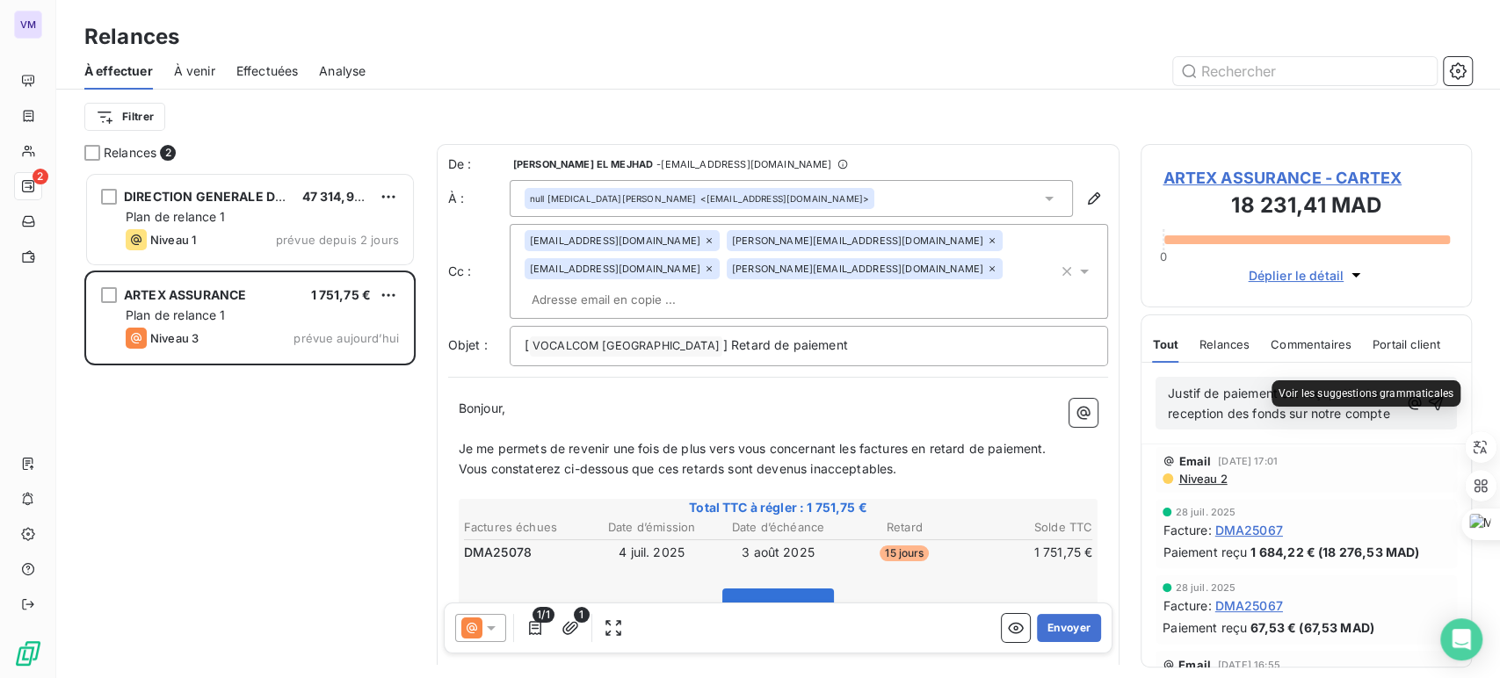
click at [1168, 382] on span at bounding box center [1168, 382] width 0 height 0
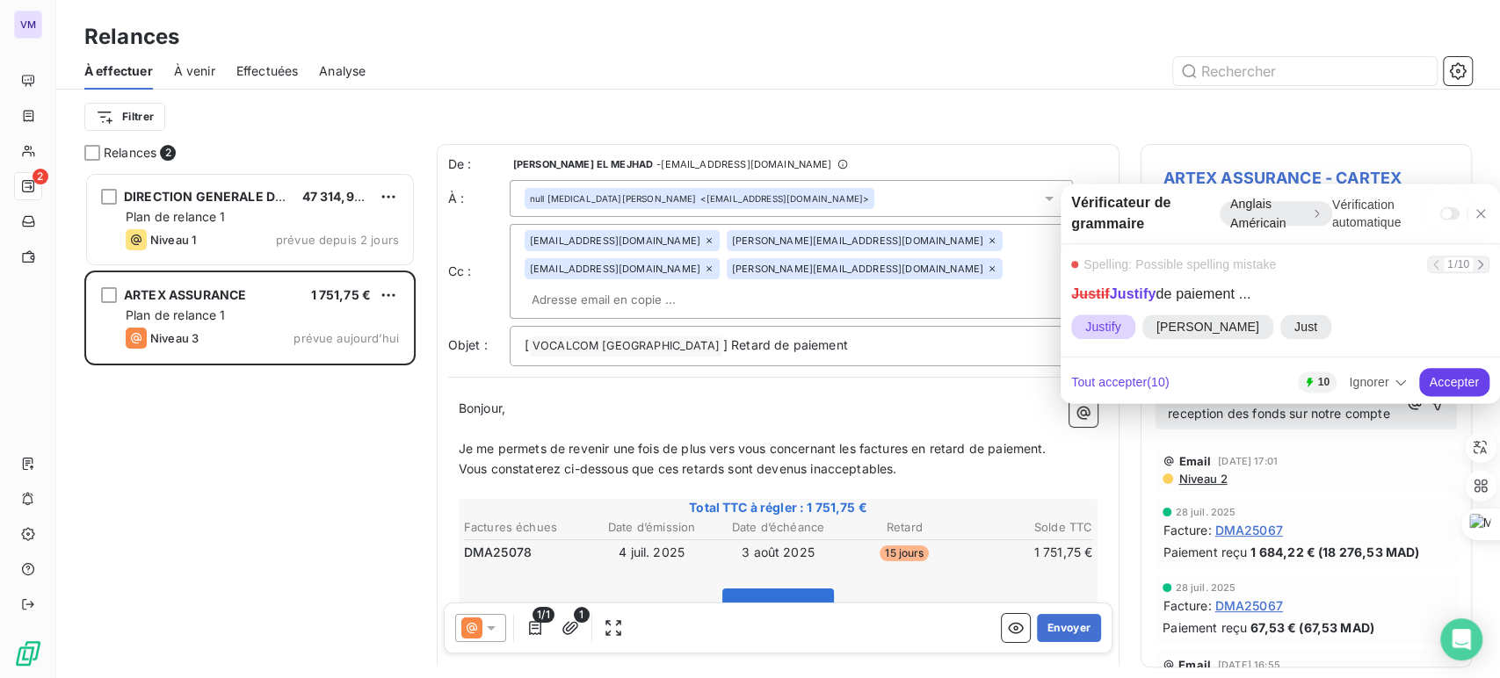
click at [1272, 205] on div "Anglais Américain" at bounding box center [1275, 213] width 112 height 25
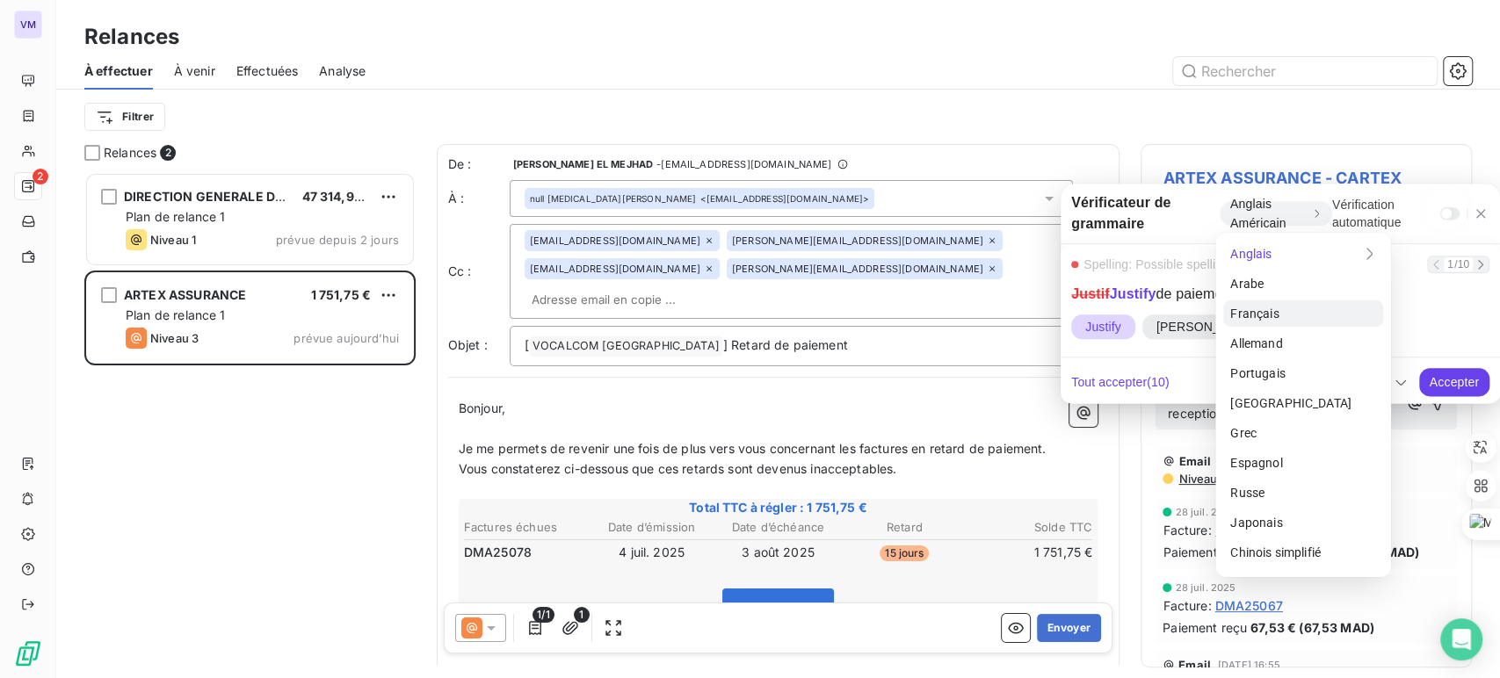
click at [1267, 308] on div "Français" at bounding box center [1303, 313] width 160 height 26
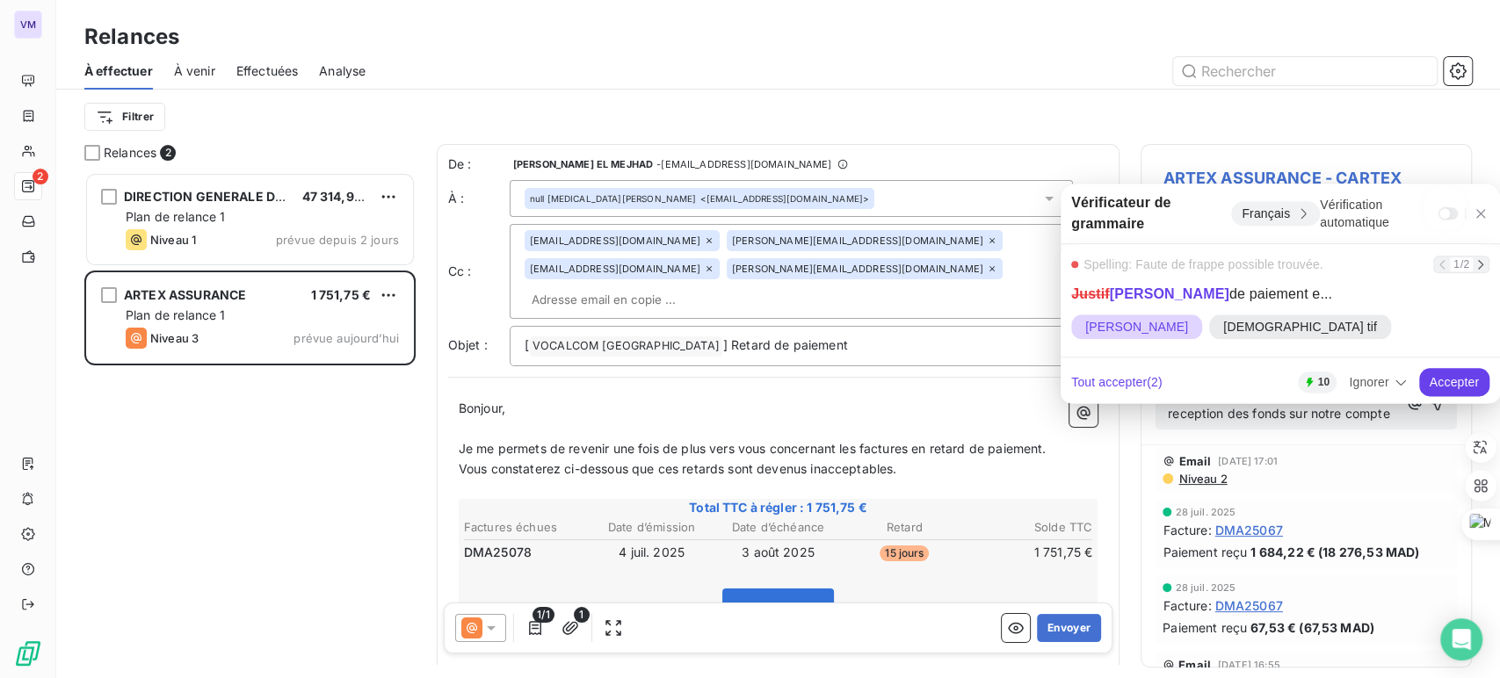
click at [1481, 264] on icon at bounding box center [1481, 265] width 4 height 8
click at [1134, 329] on span "réception" at bounding box center [1111, 327] width 80 height 25
click at [1463, 380] on div "Accepter" at bounding box center [1454, 382] width 70 height 28
click at [1483, 215] on icon at bounding box center [1480, 213] width 14 height 14
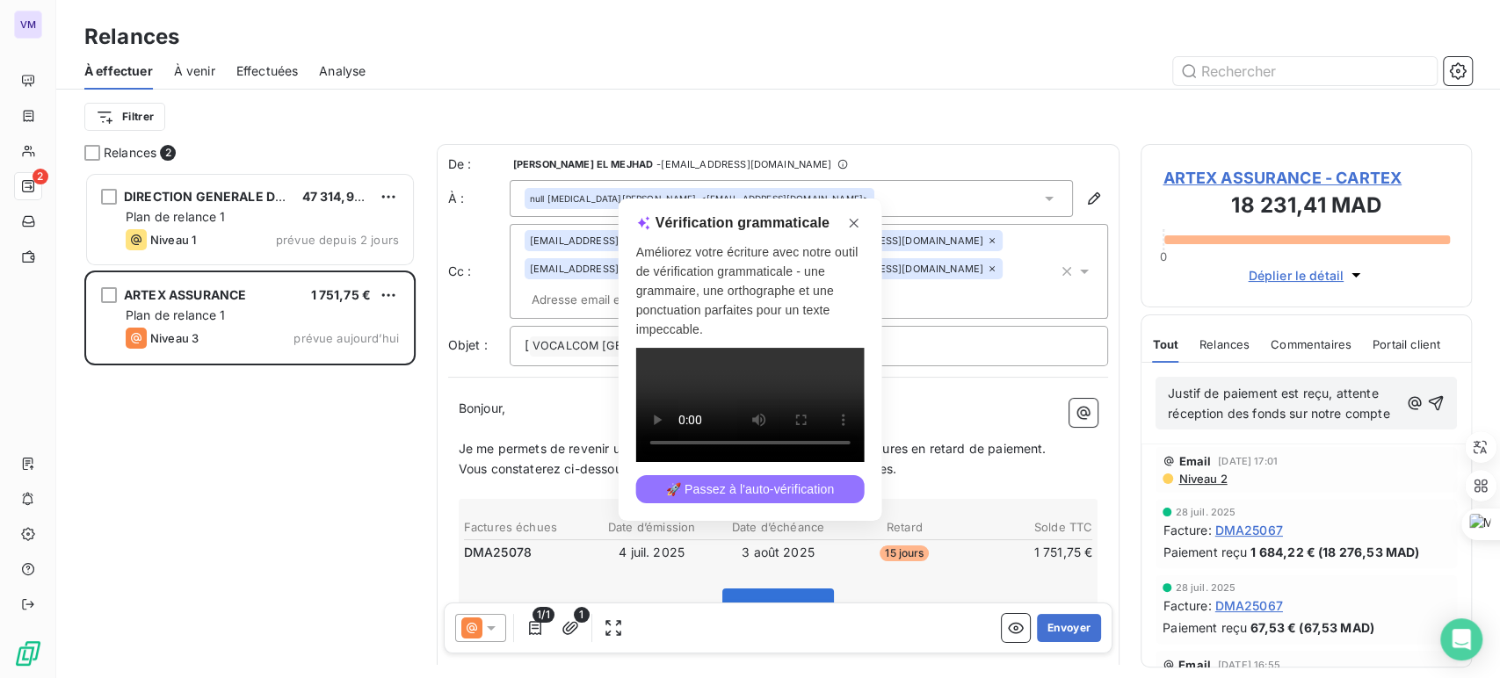
click at [756, 503] on div "🚀 Passez à l'auto-vérification" at bounding box center [750, 489] width 228 height 28
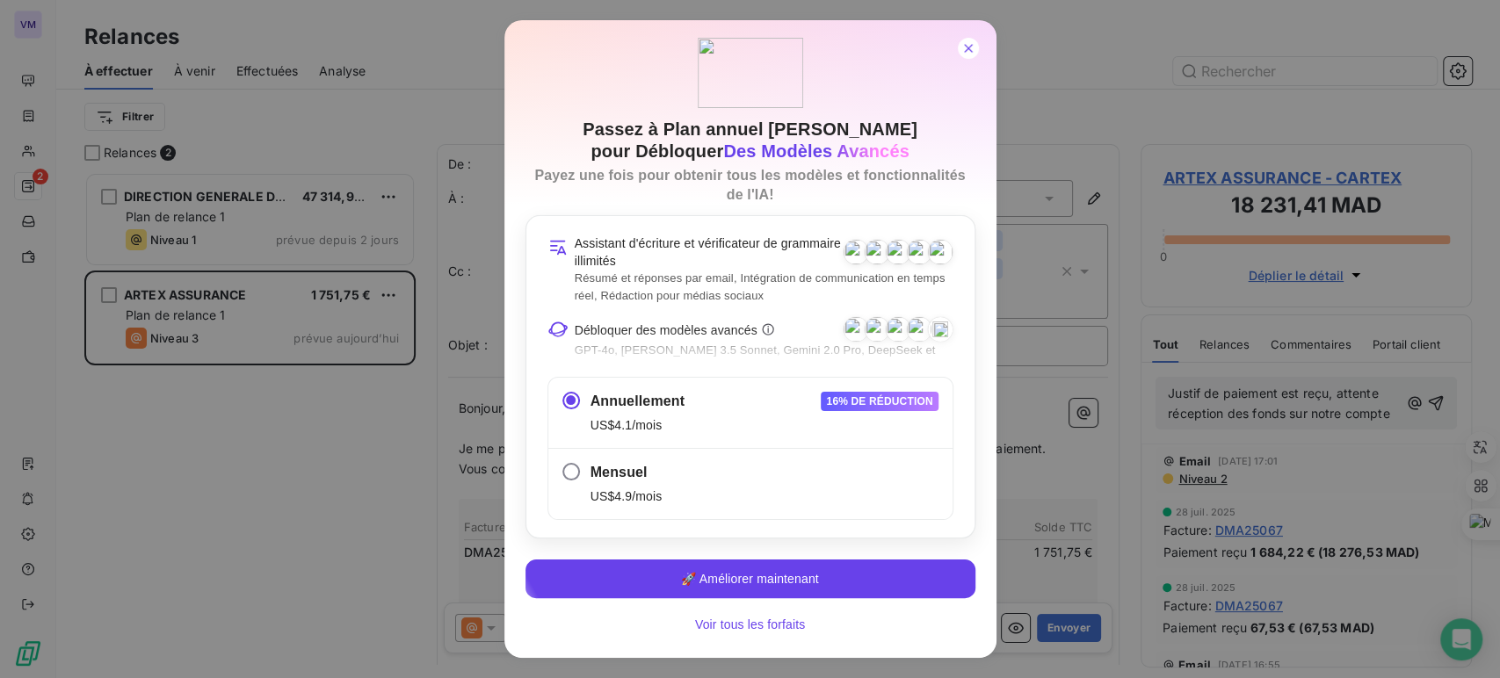
click at [968, 54] on icon at bounding box center [968, 48] width 14 height 14
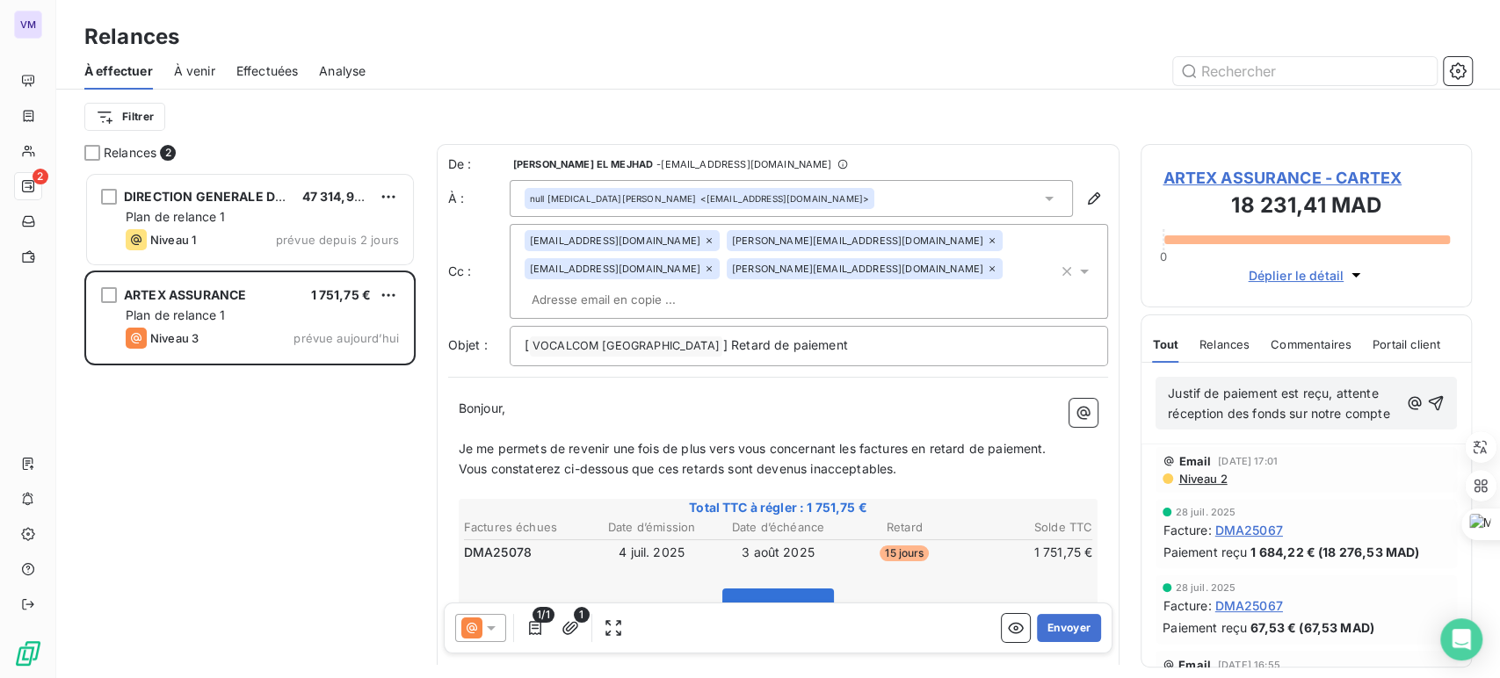
click at [1300, 387] on span "Justif de paiement est reçu, attente réception des fonds sur notre compte" at bounding box center [1278, 403] width 221 height 35
click at [1277, 424] on p "Justif de paiement reçu, attente réception des fonds sur notre compte" at bounding box center [1283, 404] width 231 height 40
click at [1427, 411] on icon "button" at bounding box center [1436, 403] width 18 height 18
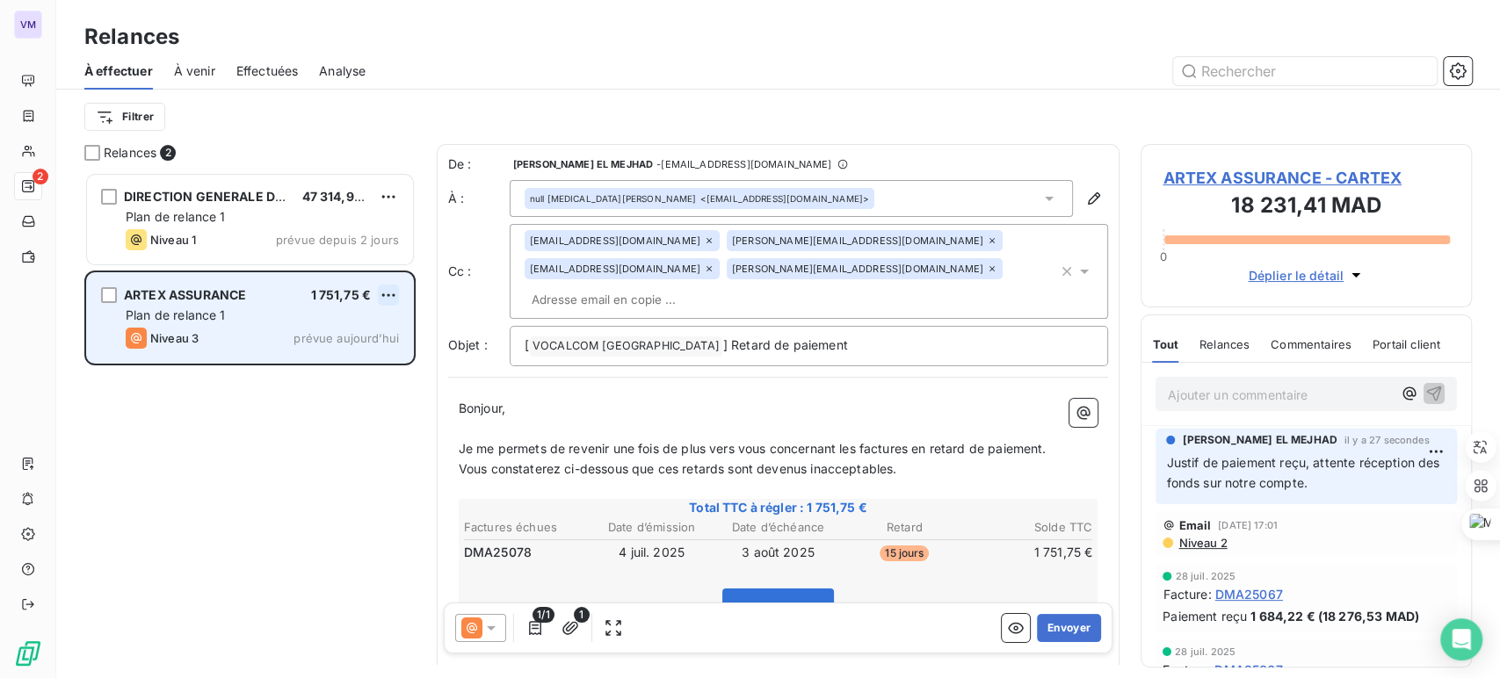
click at [392, 298] on html "VM 2 Relances À effectuer À venir Effectuées Analyse Filtrer Relances 2 DIRECTI…" at bounding box center [750, 339] width 1500 height 678
click at [358, 324] on div "Replanifier cette action" at bounding box center [313, 330] width 157 height 28
select select "7"
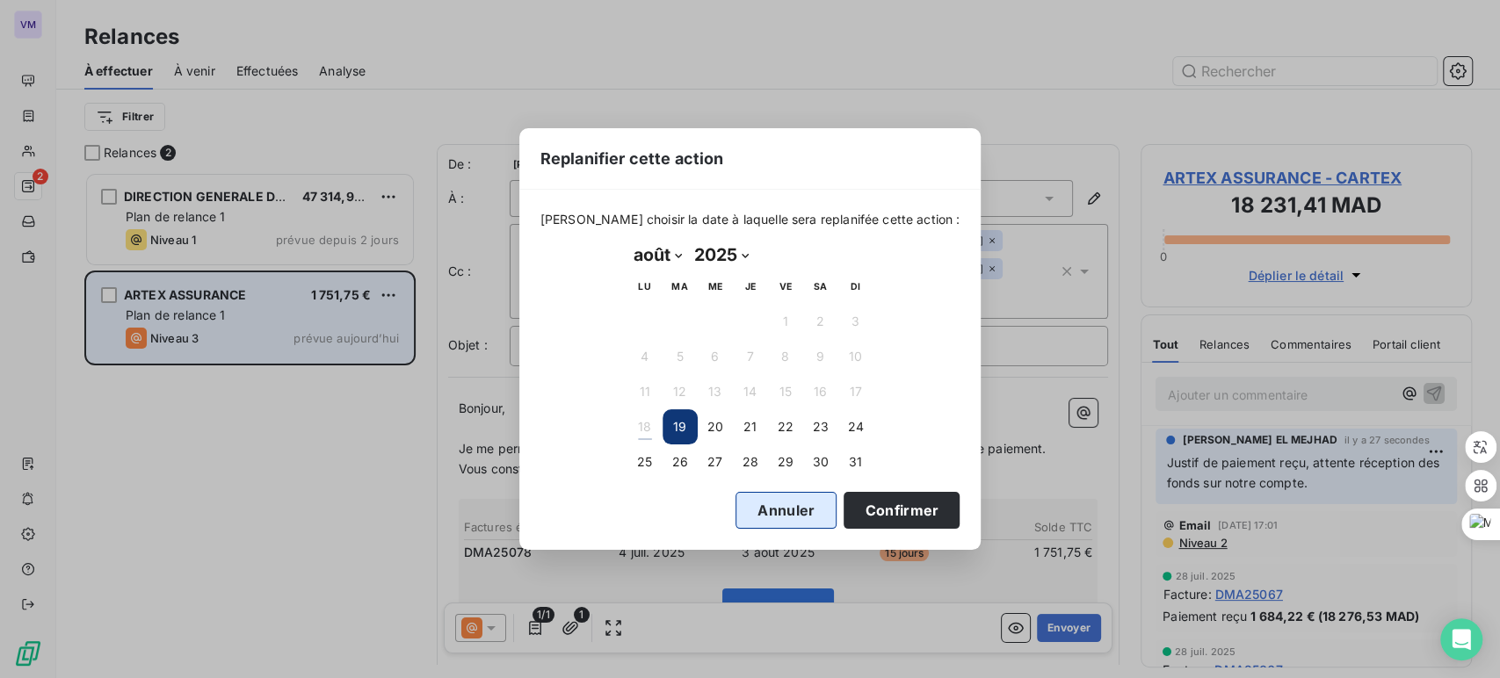
click at [742, 518] on button "Annuler" at bounding box center [785, 510] width 101 height 37
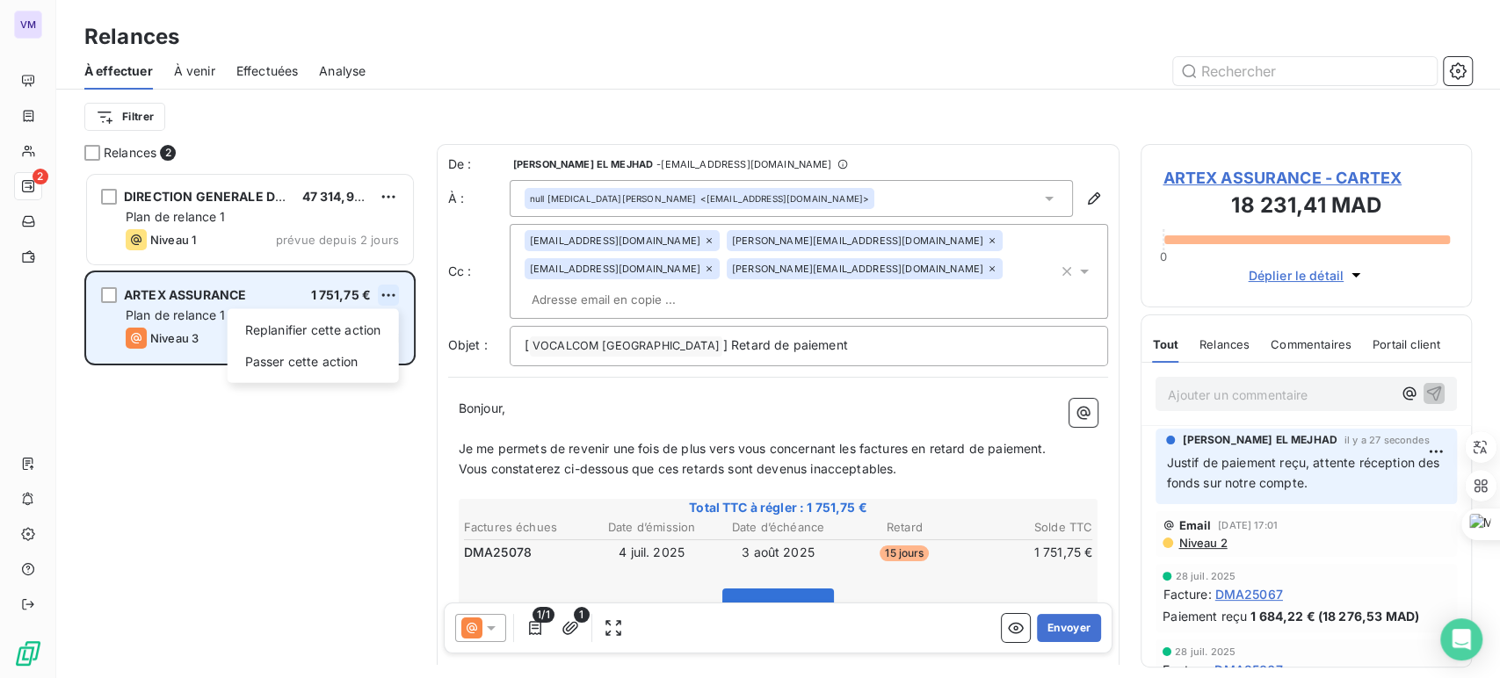
click at [387, 296] on html "VM 2 Relances À effectuer À venir Effectuées Analyse Filtrer Relances 2 DIRECTI…" at bounding box center [750, 339] width 1500 height 678
click at [321, 363] on div "Passer cette action" at bounding box center [313, 362] width 157 height 28
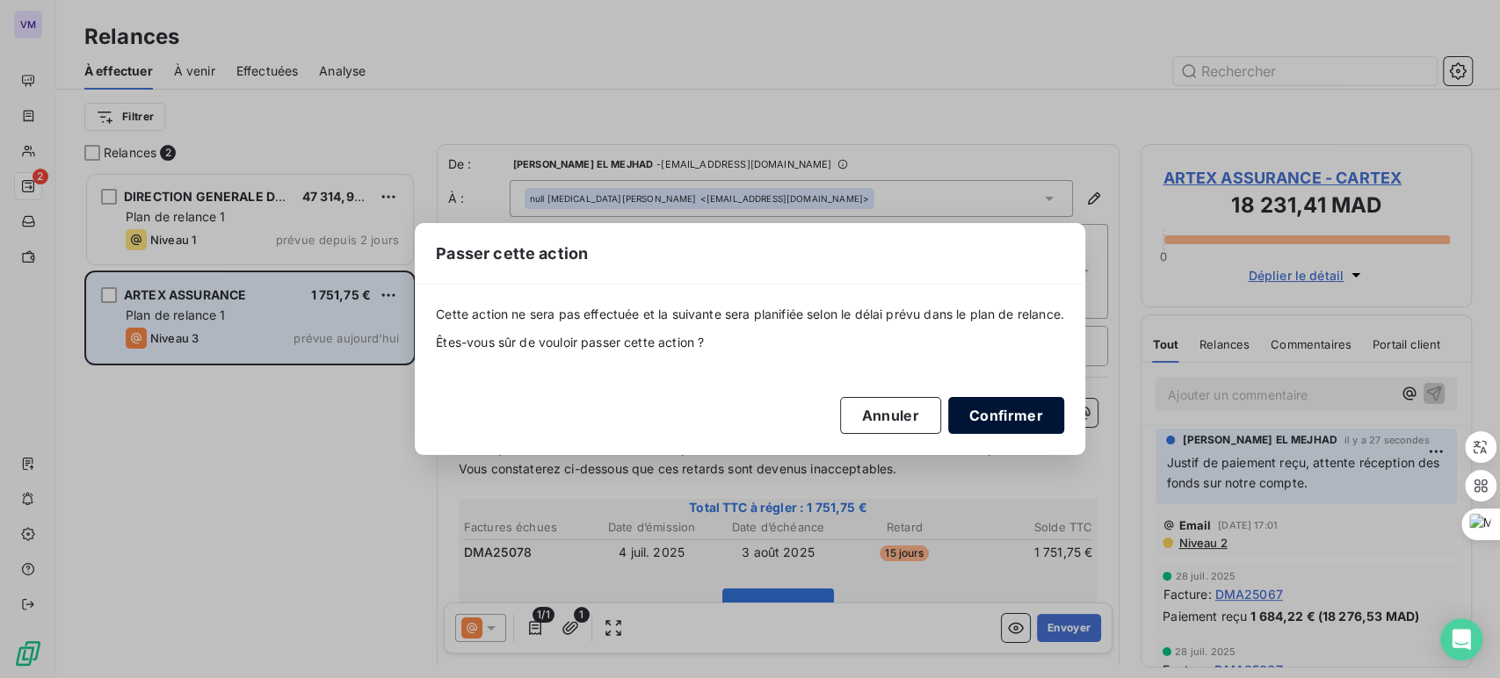
click at [984, 410] on button "Confirmer" at bounding box center [1006, 415] width 116 height 37
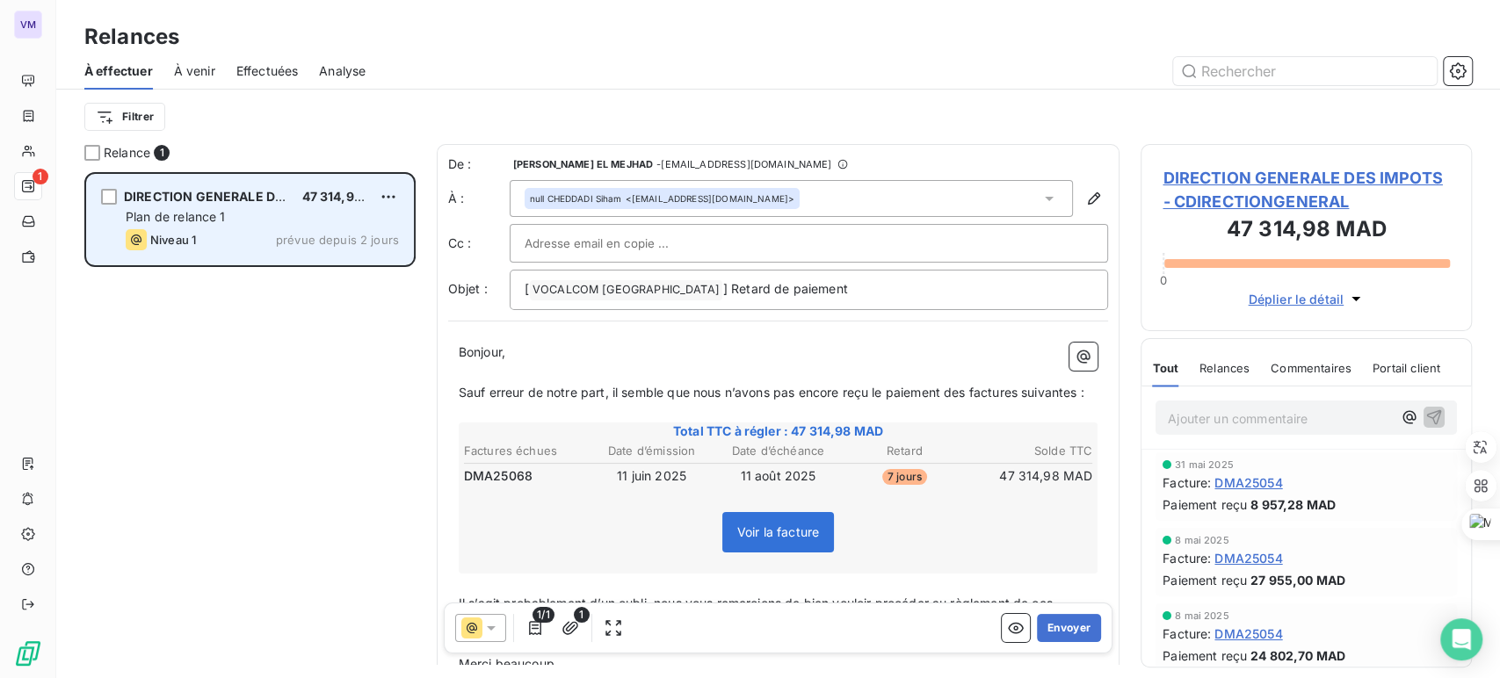
click at [195, 229] on div "Niveau 1" at bounding box center [161, 239] width 70 height 21
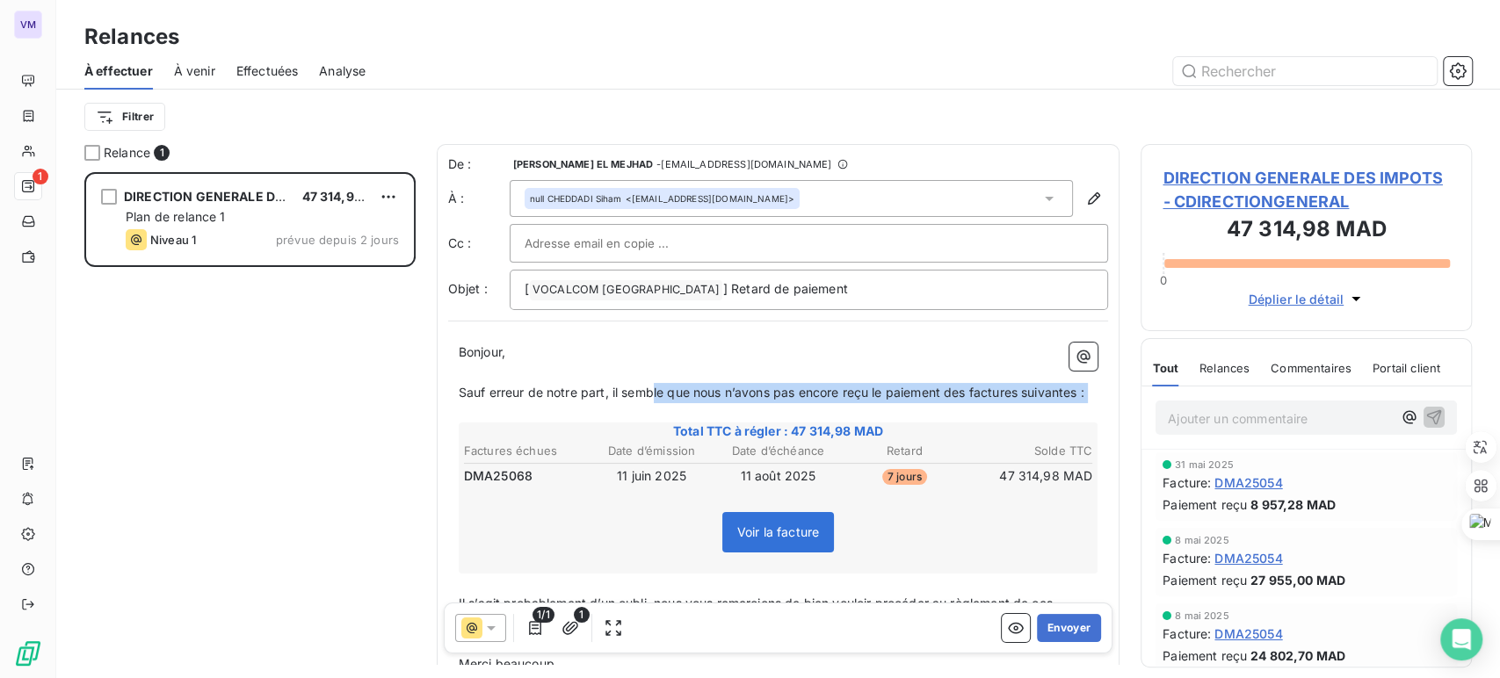
drag, startPoint x: 654, startPoint y: 391, endPoint x: 706, endPoint y: 423, distance: 61.9
click at [706, 423] on div "Bonjour, ﻿ Sauf erreur de notre part, il semble que nous n’avons pas [MEDICAL_D…" at bounding box center [779, 537] width 640 height 389
click at [633, 423] on p "﻿" at bounding box center [779, 413] width 640 height 20
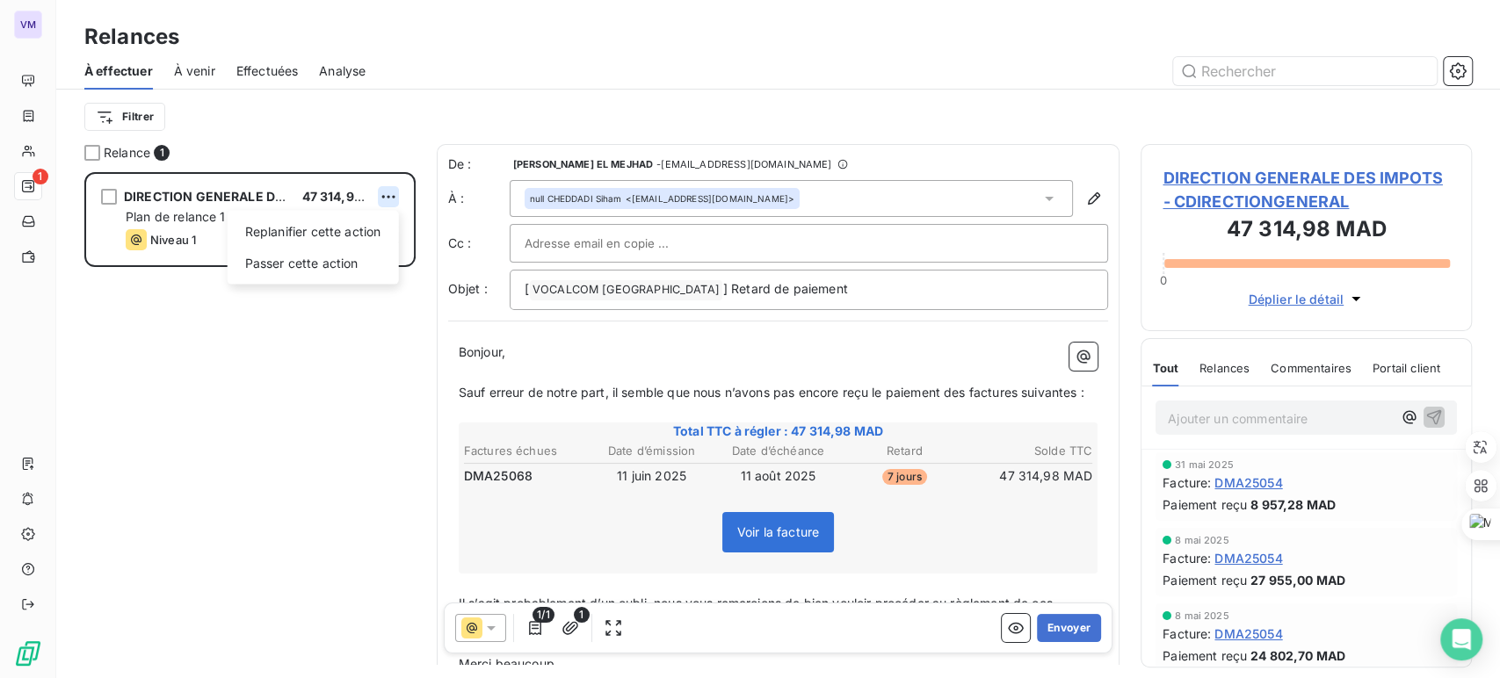
click at [389, 189] on html "VM 1 Relances À effectuer À venir Effectuées Analyse Filtrer Relance 1 DIRECTIO…" at bounding box center [750, 339] width 1500 height 678
click at [336, 242] on div "Replanifier cette action" at bounding box center [313, 232] width 157 height 28
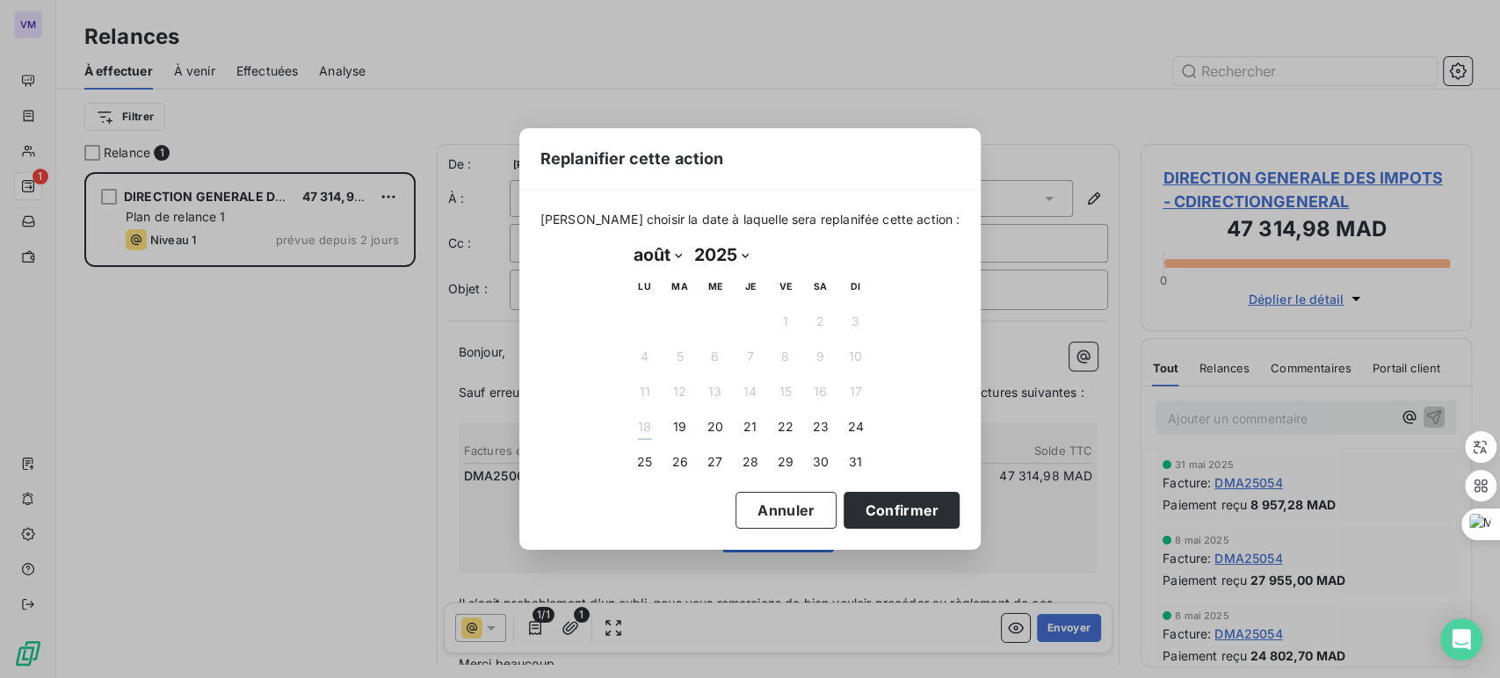
click at [678, 259] on select "janvier février mars avril mai juin juillet août septembre octobre novembre déc…" at bounding box center [657, 255] width 61 height 28
select select "8"
click at [627, 241] on select "janvier février mars avril mai juin juillet août septembre octobre novembre déc…" at bounding box center [657, 255] width 61 height 28
click at [647, 391] on button "15" at bounding box center [644, 391] width 35 height 35
click at [635, 384] on button "15" at bounding box center [644, 391] width 35 height 35
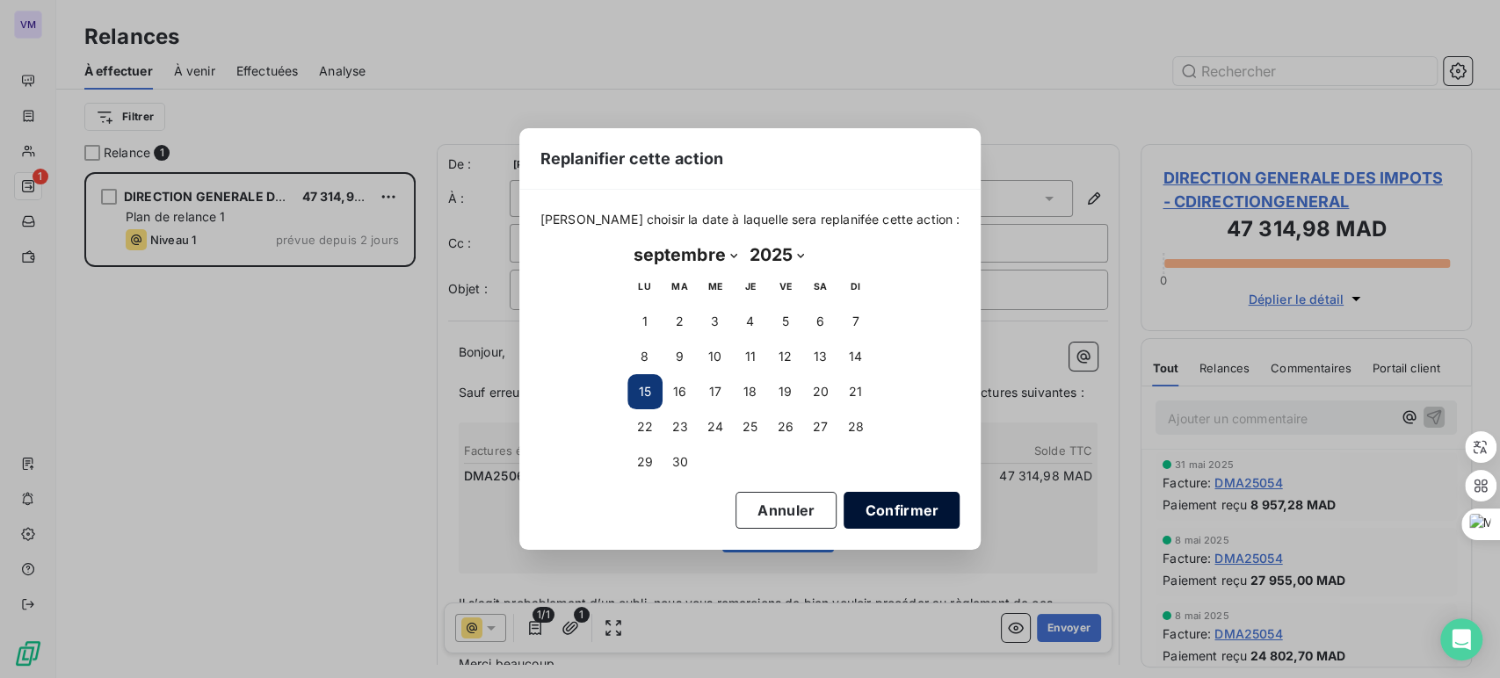
click at [856, 505] on button "Confirmer" at bounding box center [901, 510] width 116 height 37
